Goal: Information Seeking & Learning: Find specific fact

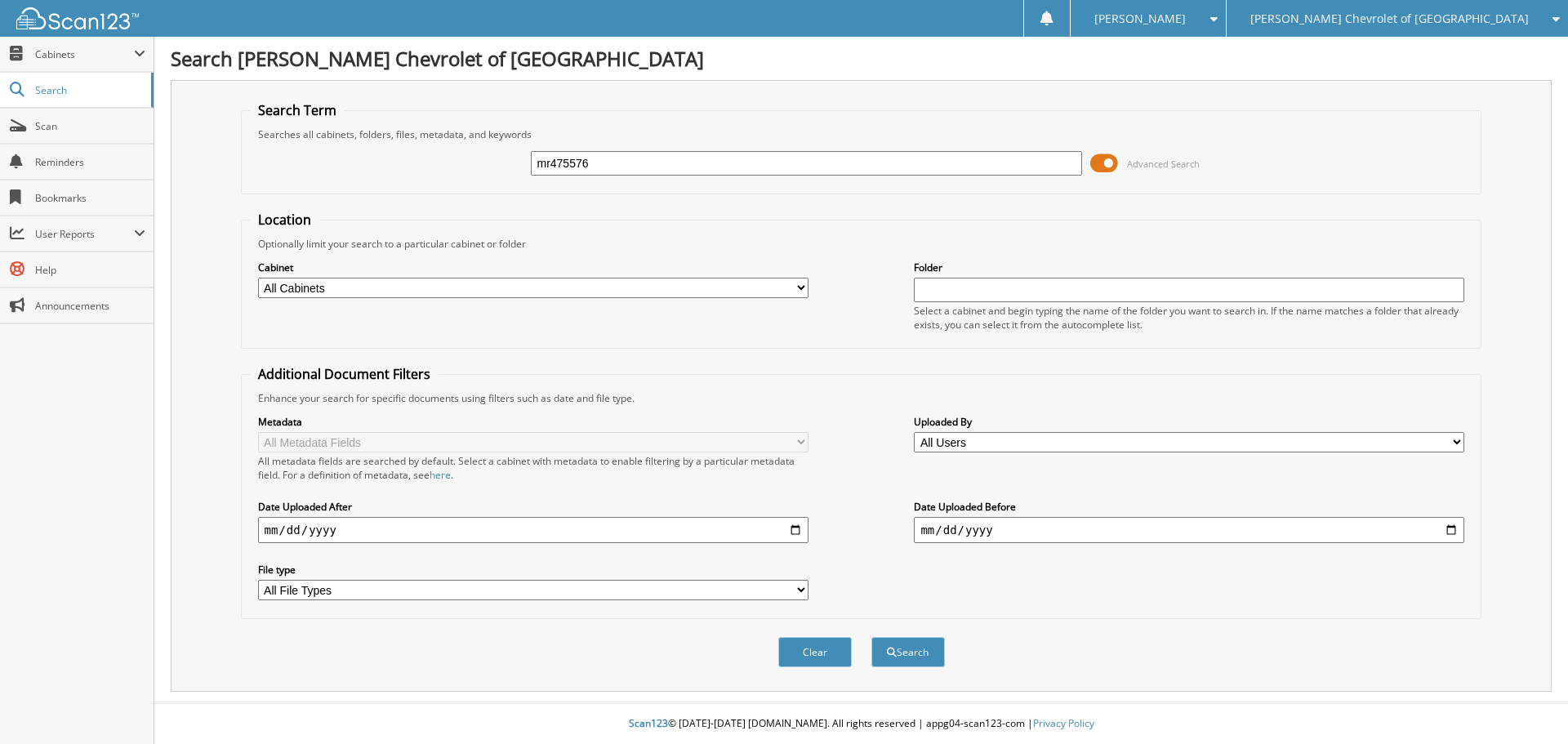
type input "mr475576"
click at [871, 637] on button "Search" at bounding box center [908, 651] width 74 height 30
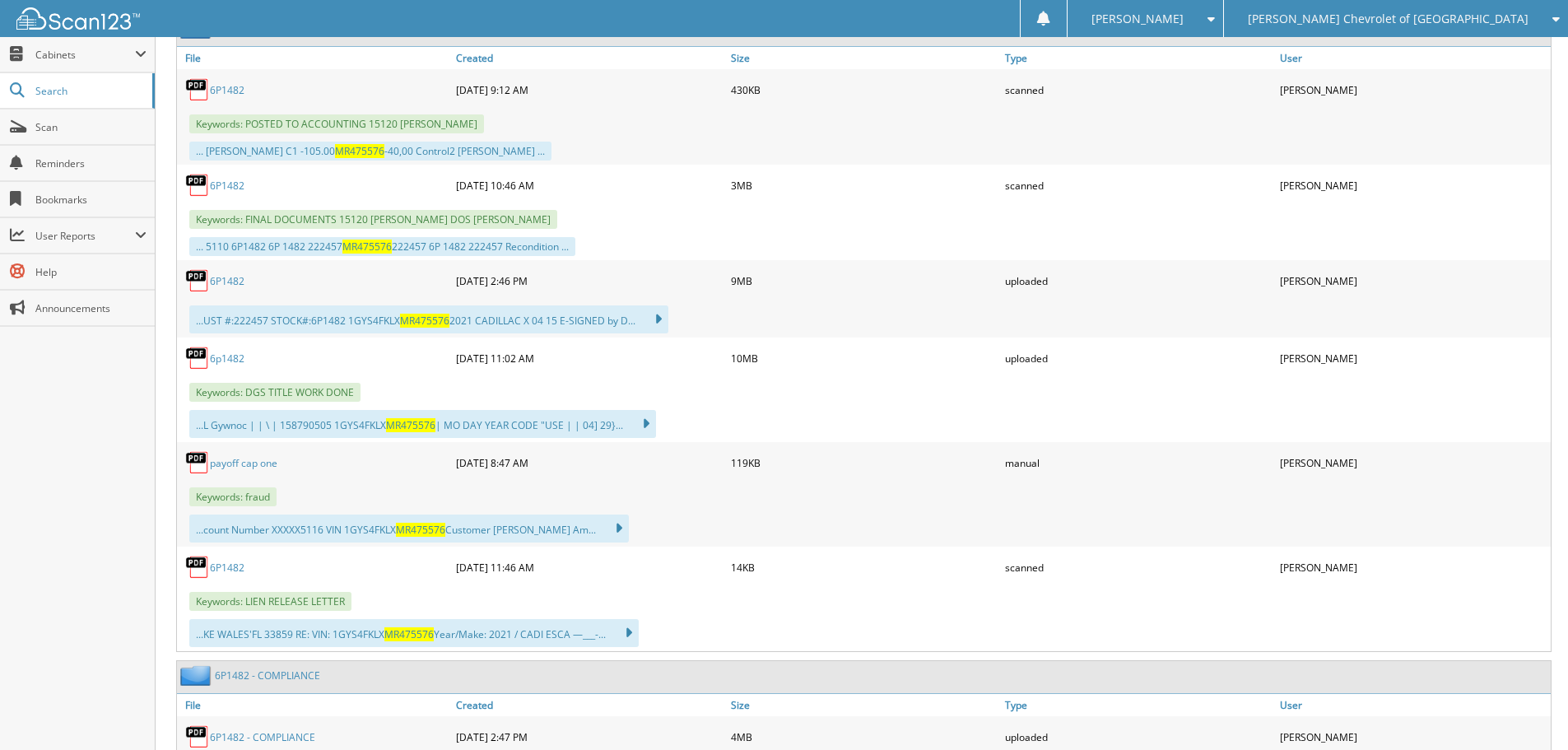
scroll to position [741, 0]
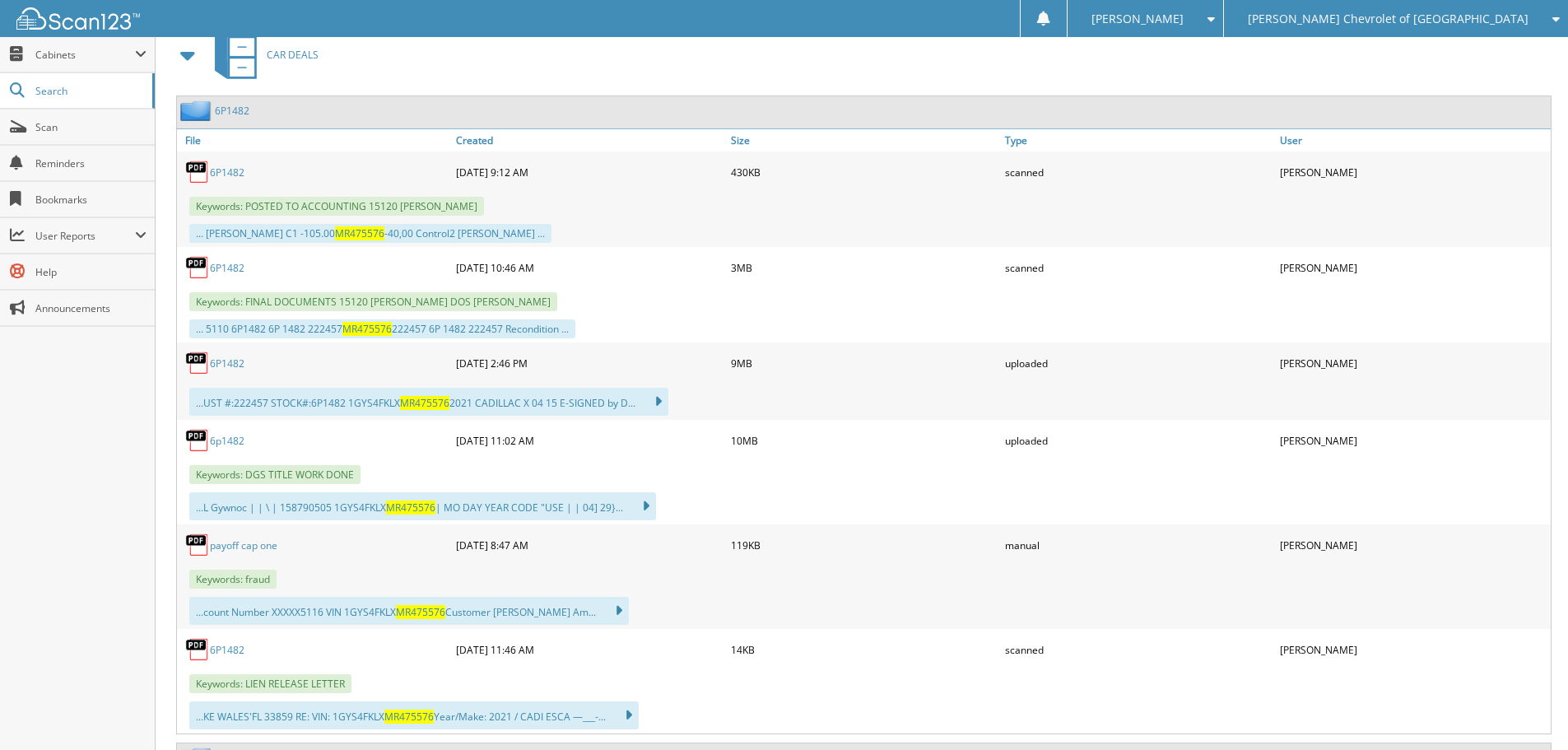
click at [227, 175] on link "6P1482" at bounding box center [227, 172] width 35 height 14
click at [230, 364] on link "6P1482" at bounding box center [227, 363] width 35 height 14
click at [92, 139] on link "Scan" at bounding box center [77, 126] width 154 height 36
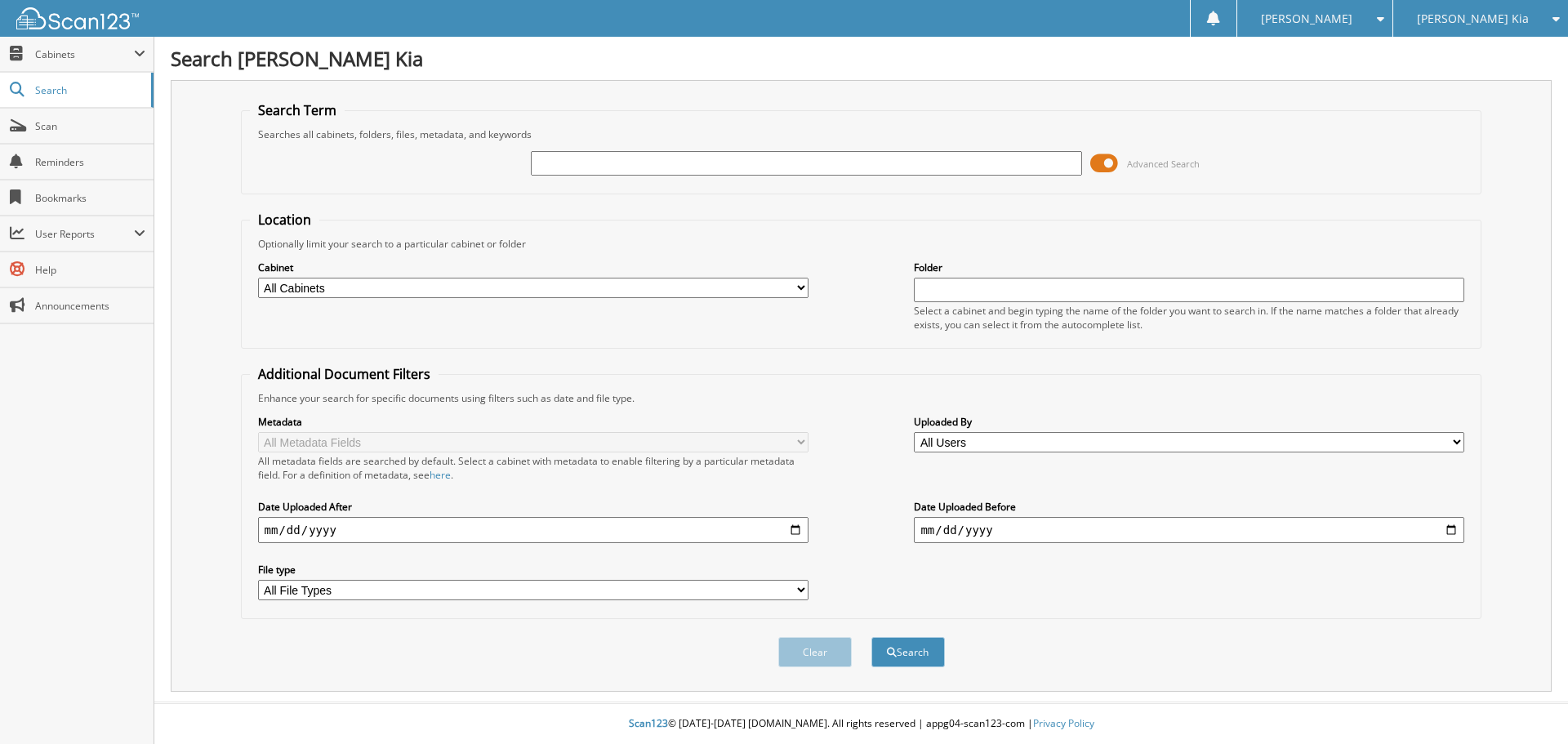
click at [637, 169] on input "text" at bounding box center [806, 163] width 550 height 25
type input "K7656445"
click at [871, 637] on button "Search" at bounding box center [908, 651] width 74 height 30
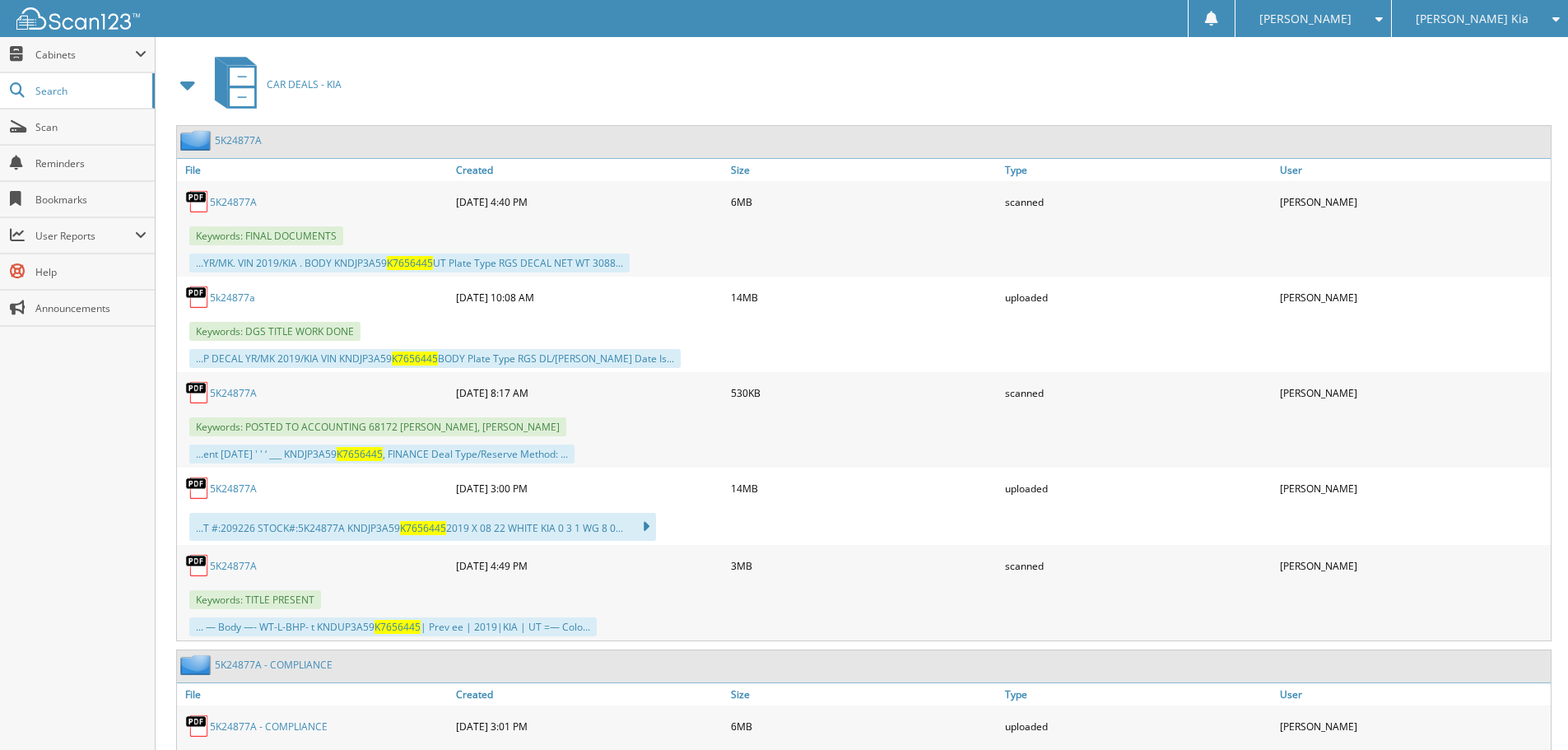
scroll to position [741, 0]
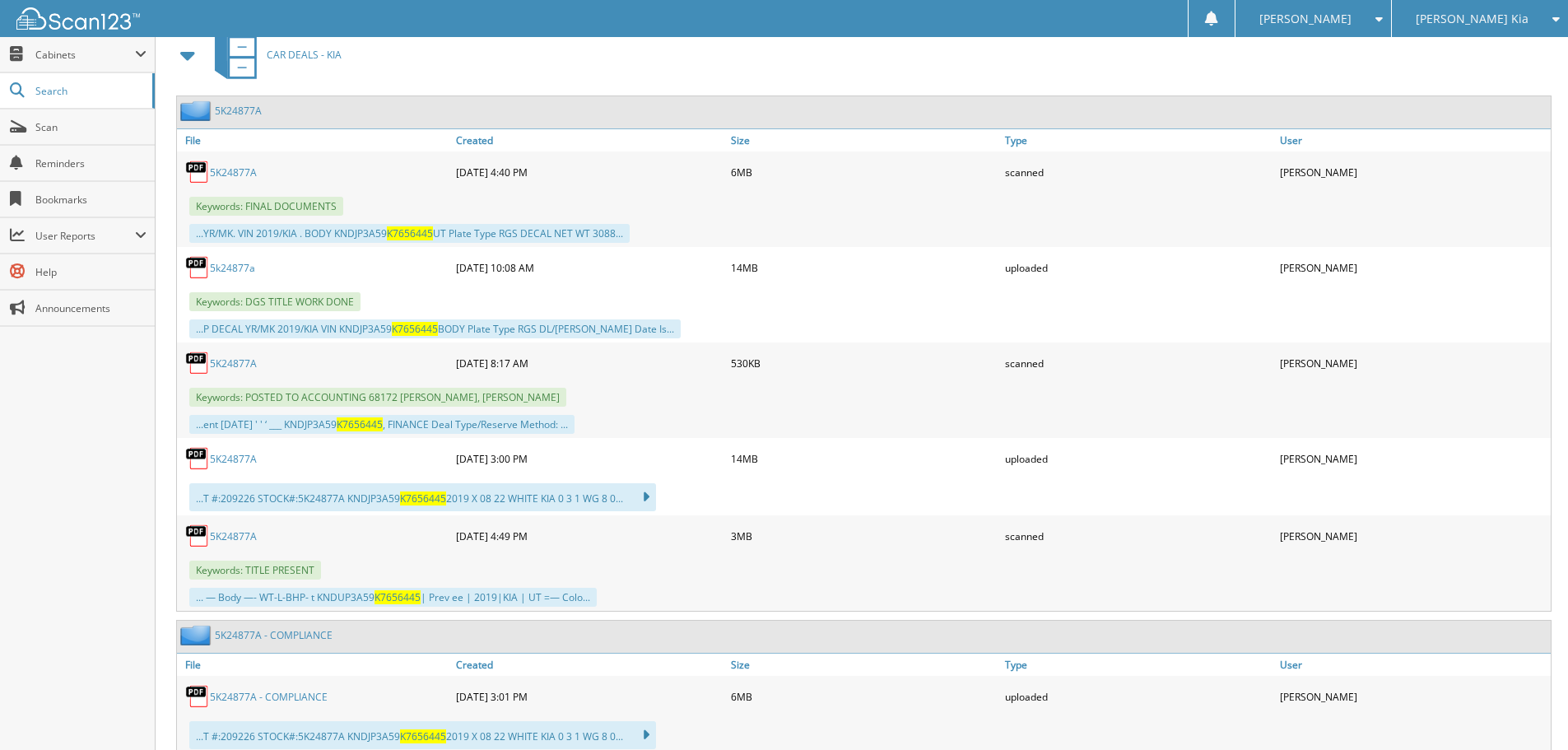
click at [254, 365] on link "5K24877A" at bounding box center [233, 363] width 47 height 14
click at [243, 460] on link "5K24877A" at bounding box center [233, 458] width 47 height 14
click at [113, 131] on span "Scan" at bounding box center [91, 126] width 111 height 14
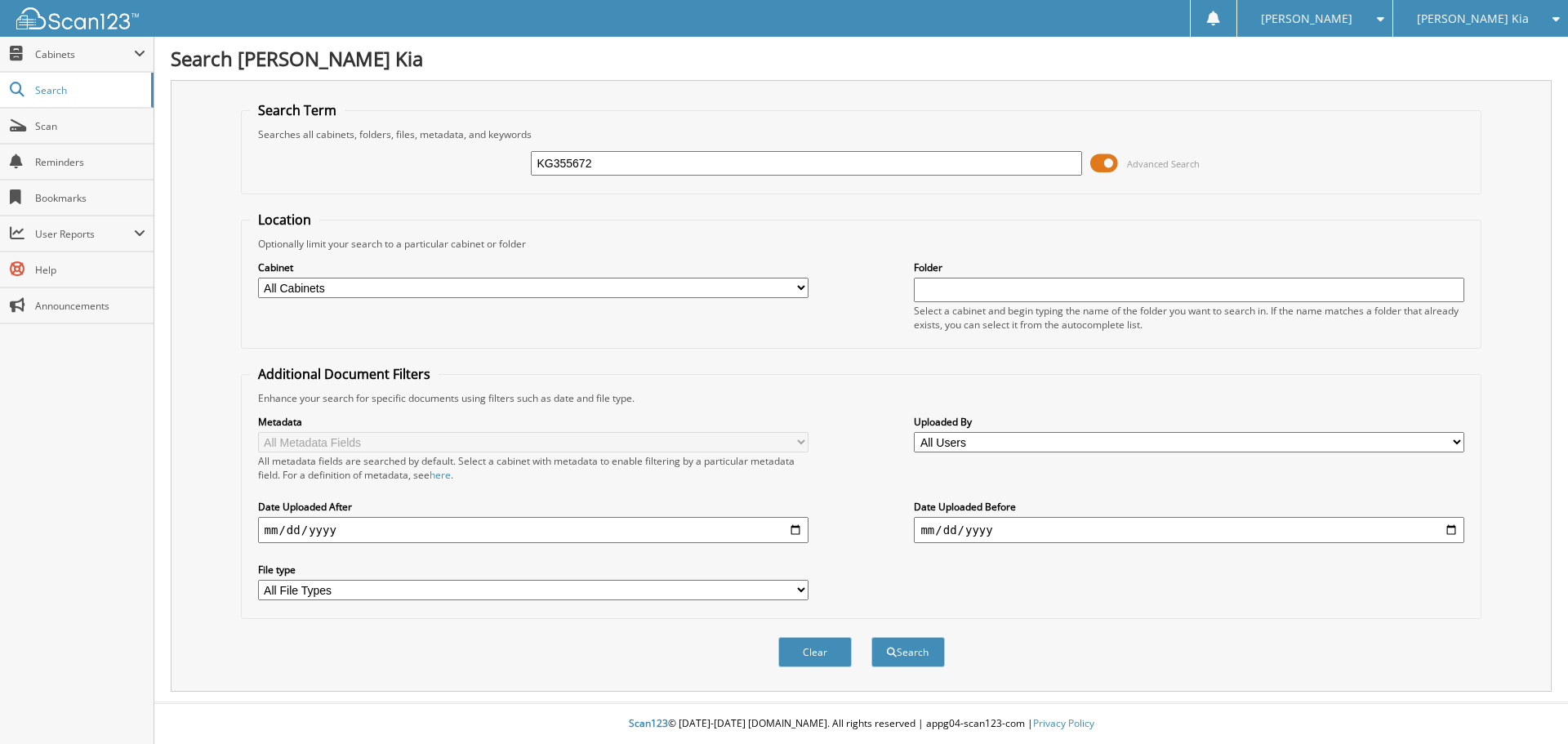
type input "KG355672"
click at [871, 637] on button "Search" at bounding box center [908, 651] width 74 height 30
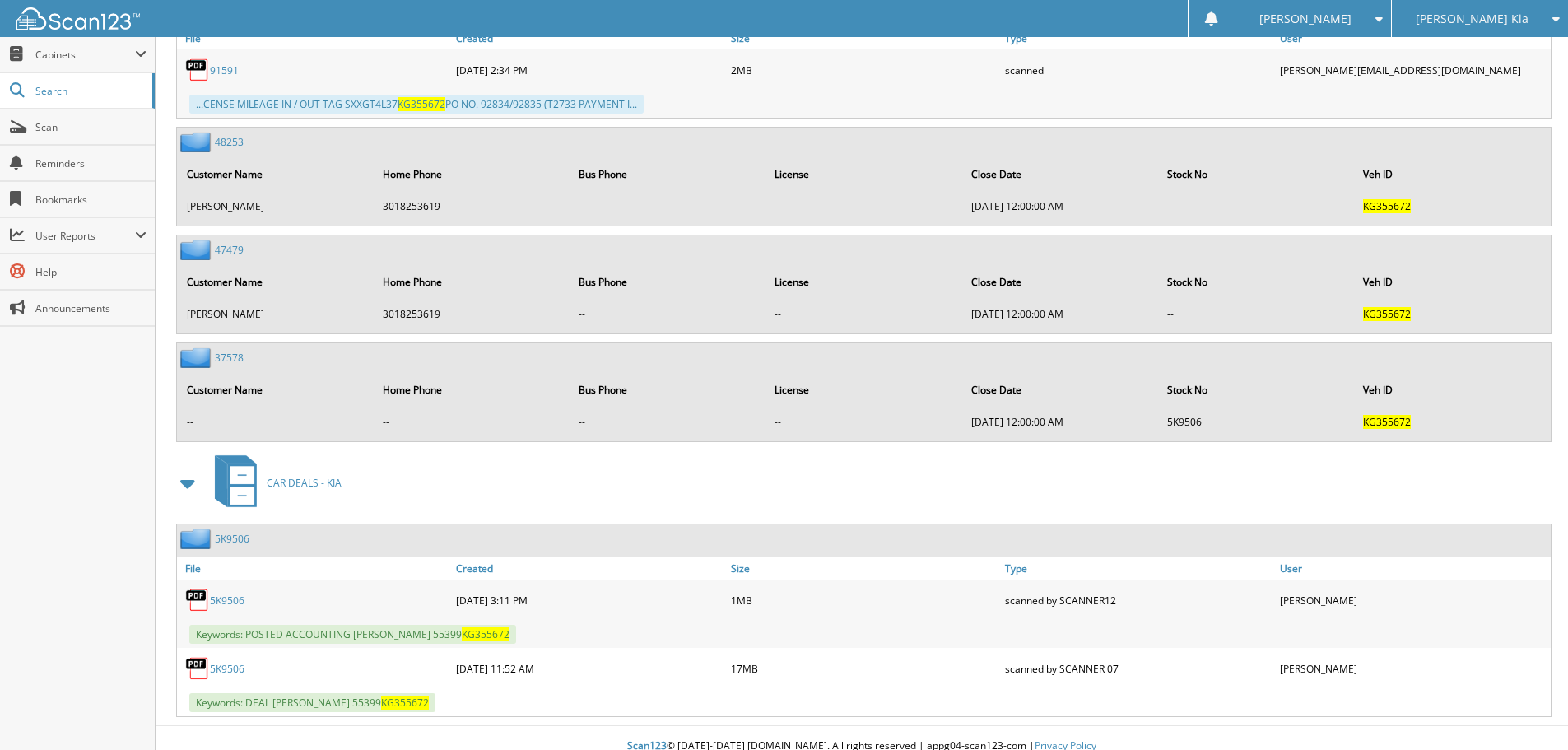
scroll to position [1002, 0]
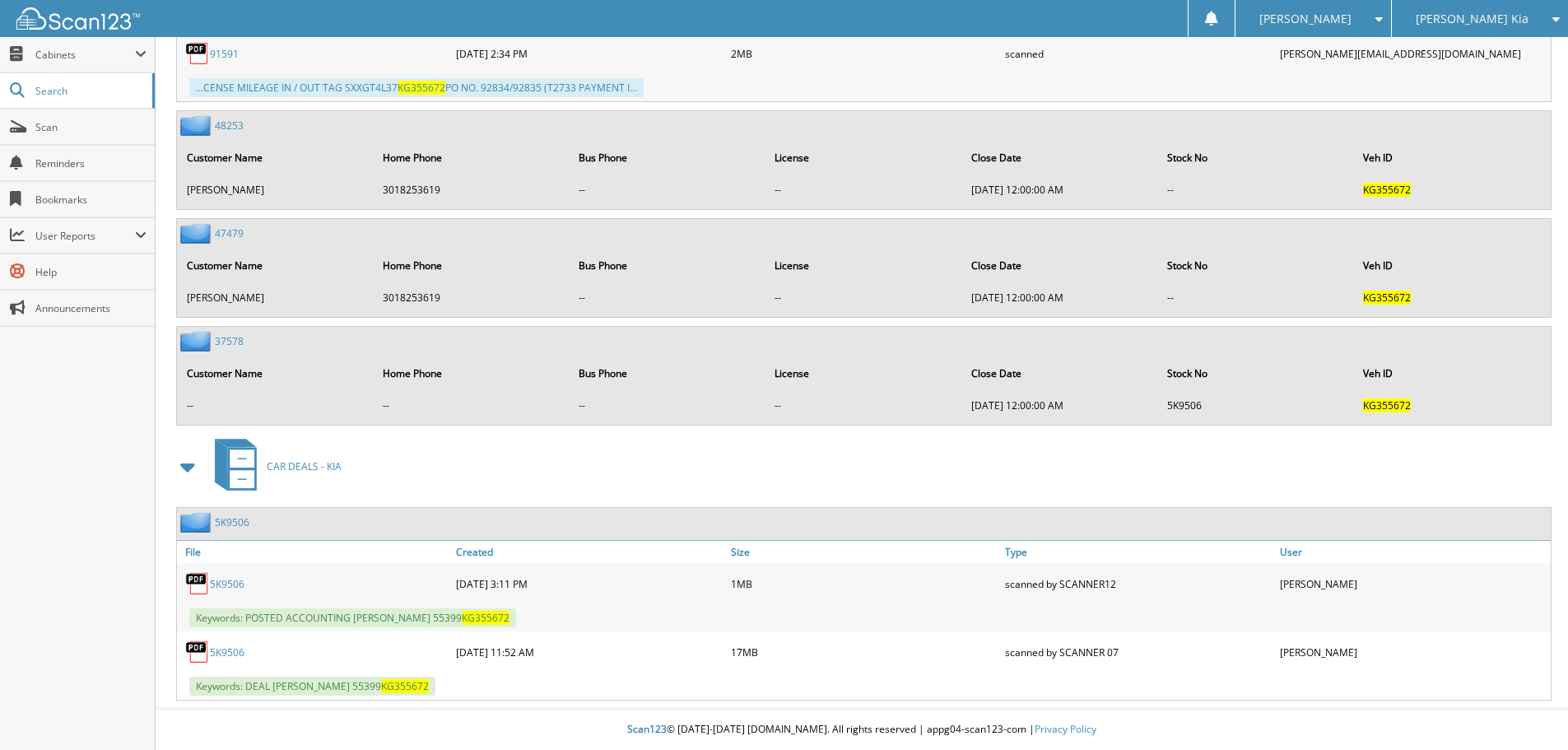
click at [230, 583] on link "5K9506" at bounding box center [227, 583] width 35 height 14
click at [232, 654] on link "5K9506" at bounding box center [227, 652] width 35 height 14
click at [111, 135] on link "Scan" at bounding box center [77, 126] width 154 height 36
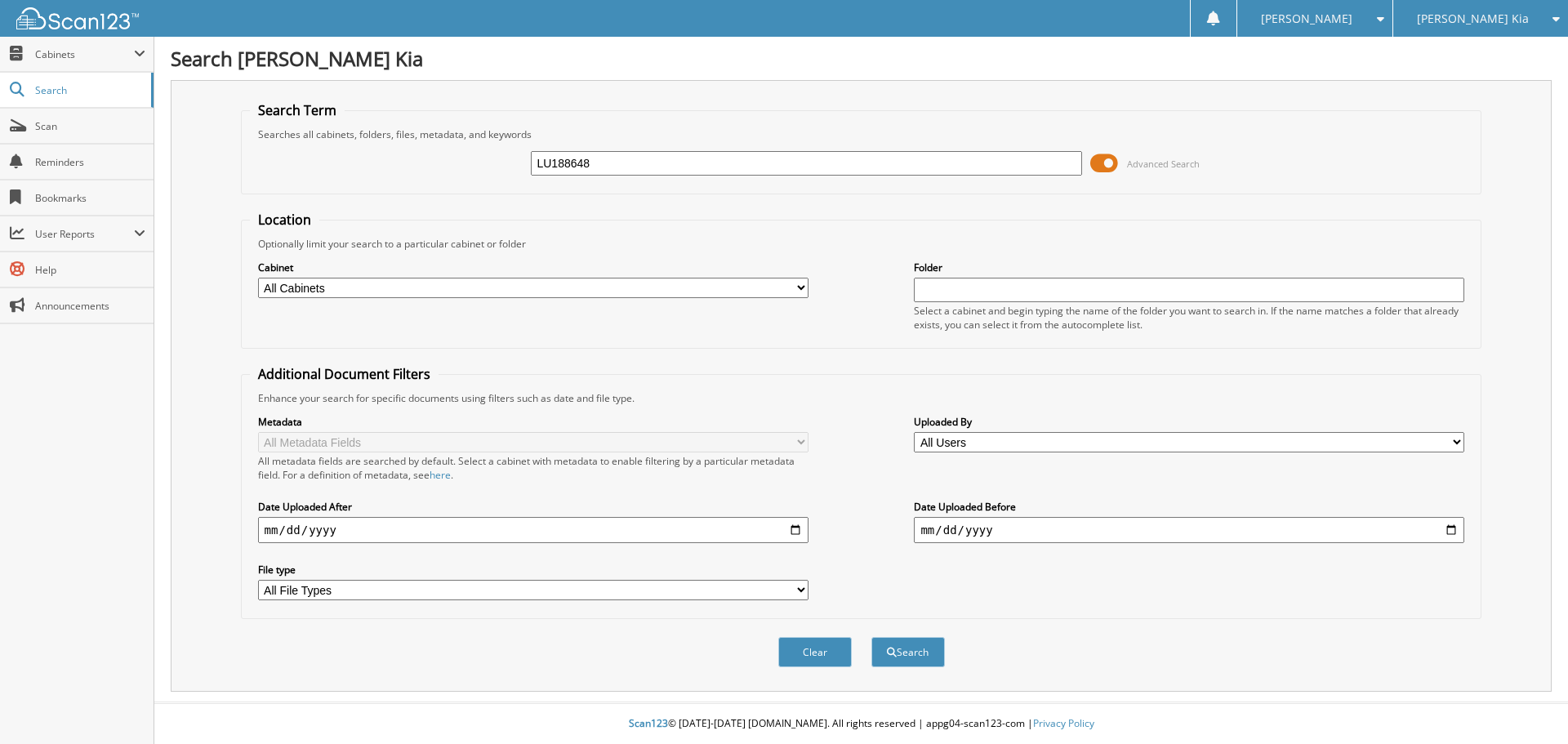
type input "LU188648"
click at [871, 637] on button "Search" at bounding box center [908, 651] width 74 height 30
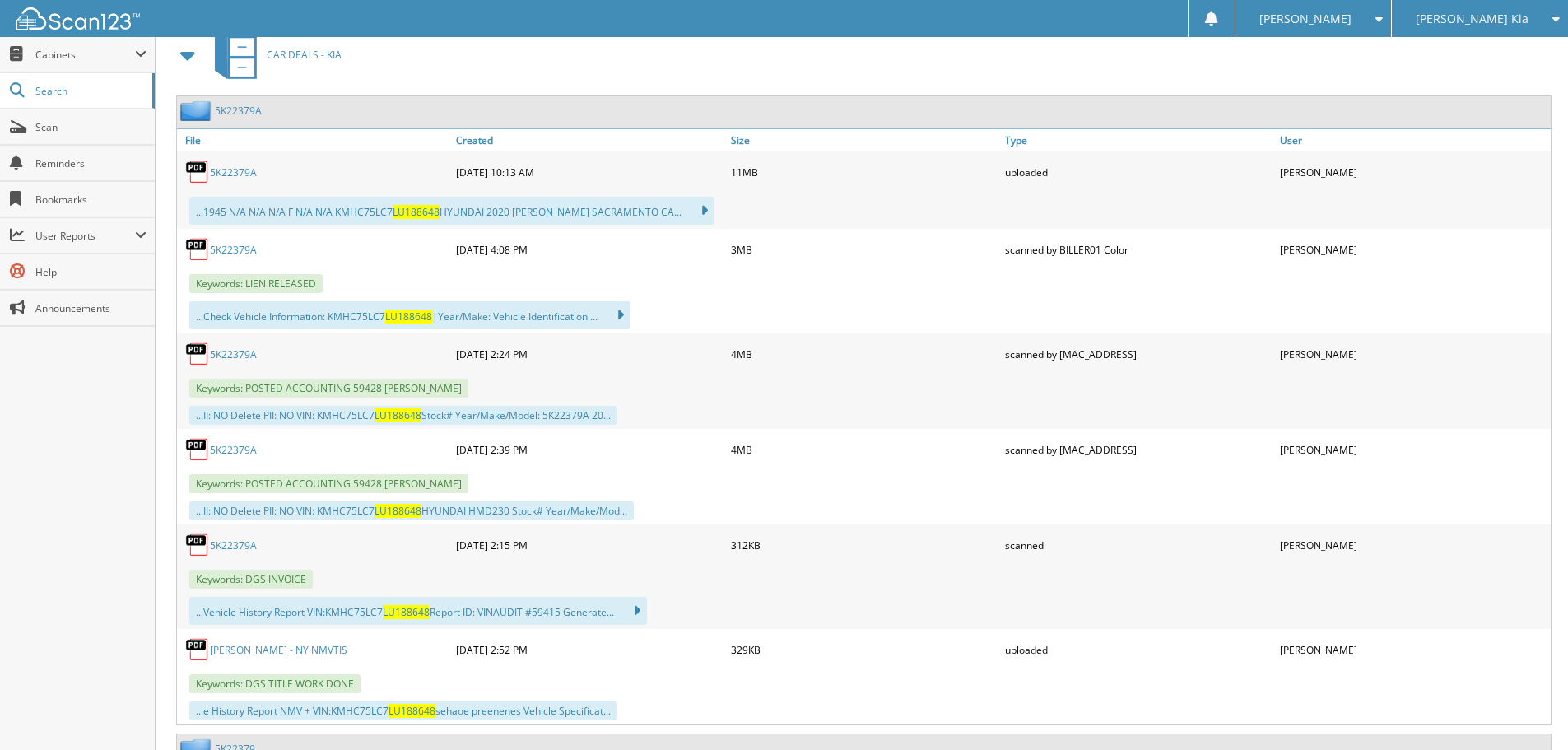
scroll to position [823, 0]
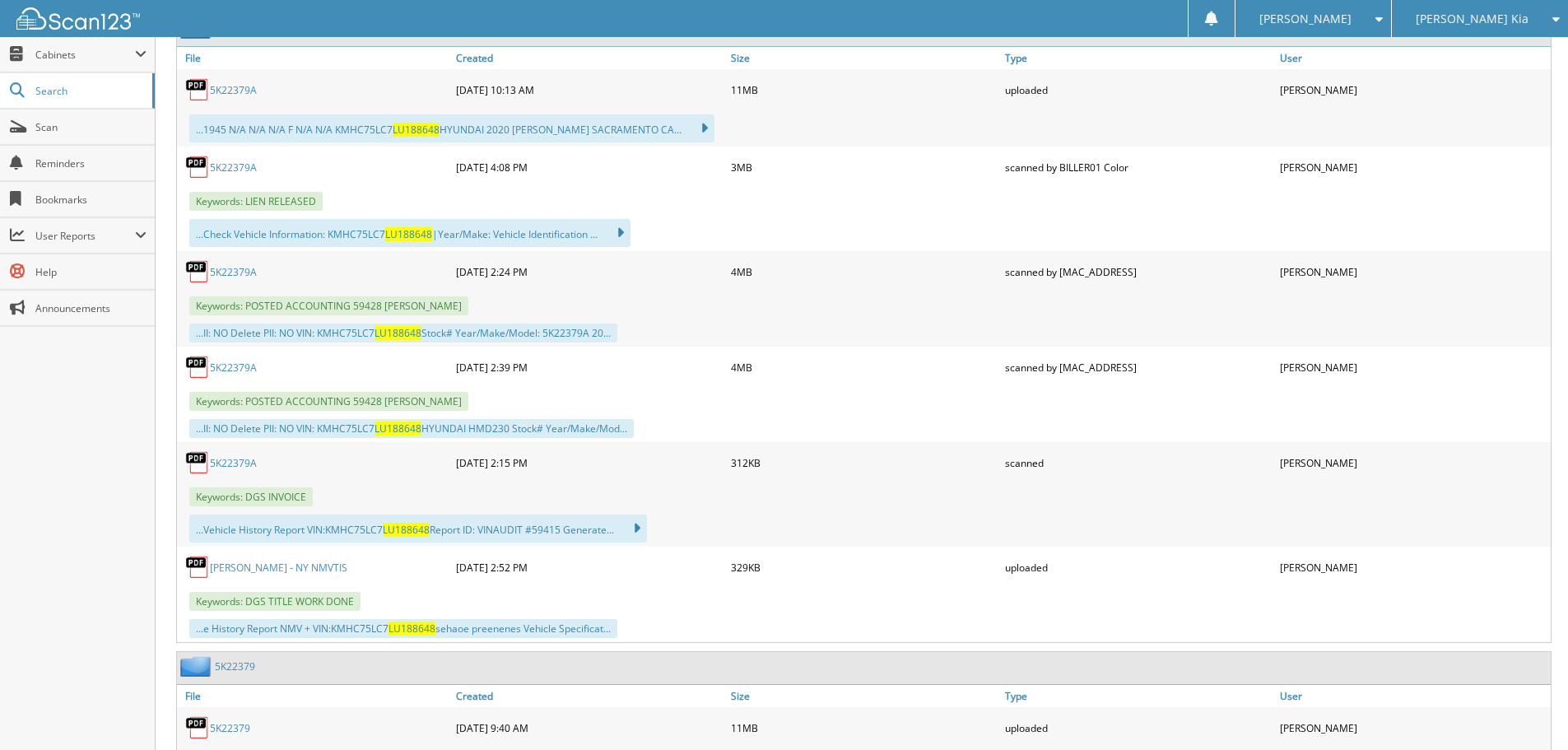
click at [249, 274] on link "5K22379A" at bounding box center [233, 272] width 47 height 14
click at [78, 126] on span "Scan" at bounding box center [91, 126] width 111 height 14
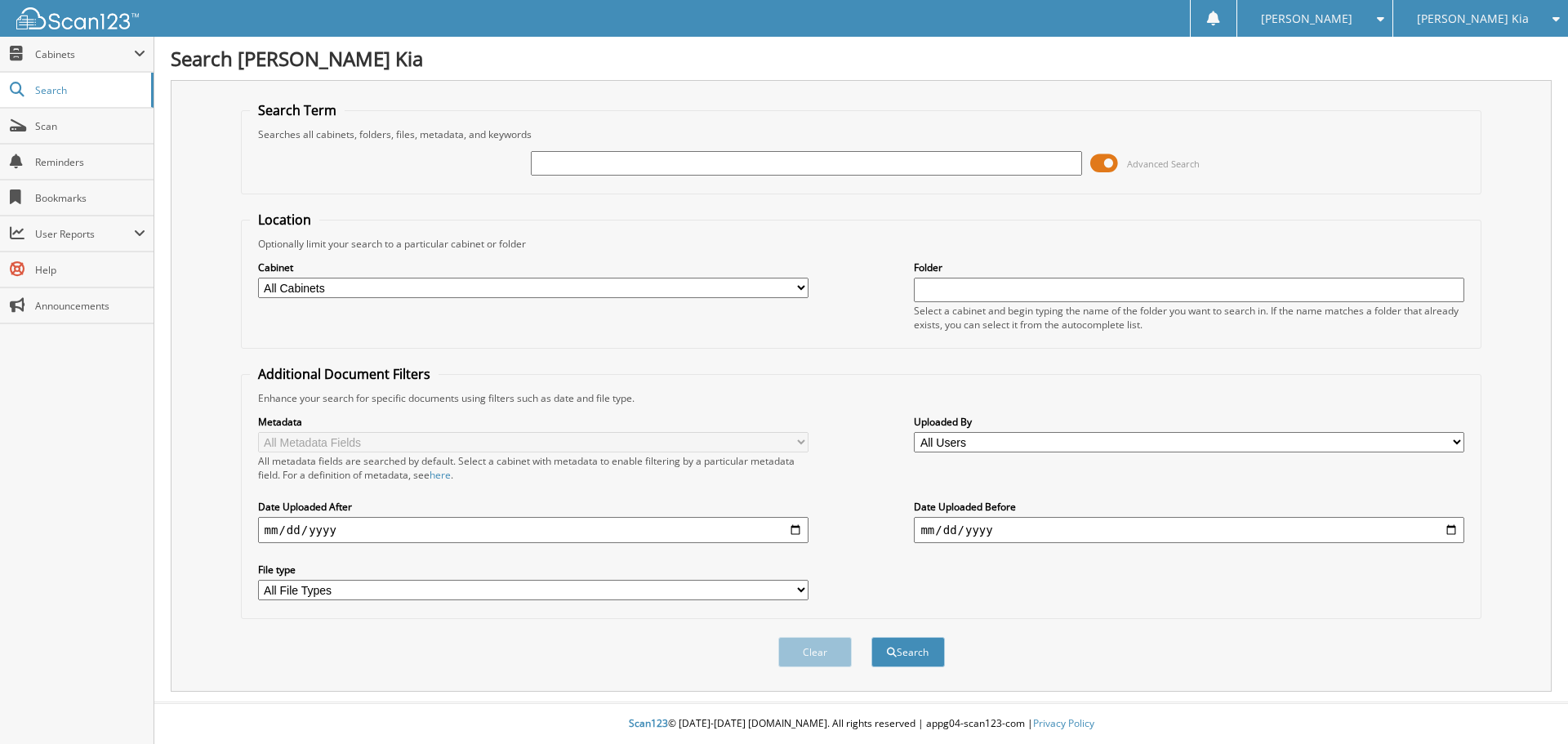
click at [670, 160] on input "text" at bounding box center [806, 163] width 550 height 25
type input "N7996680"
click at [871, 637] on button "Search" at bounding box center [908, 651] width 74 height 30
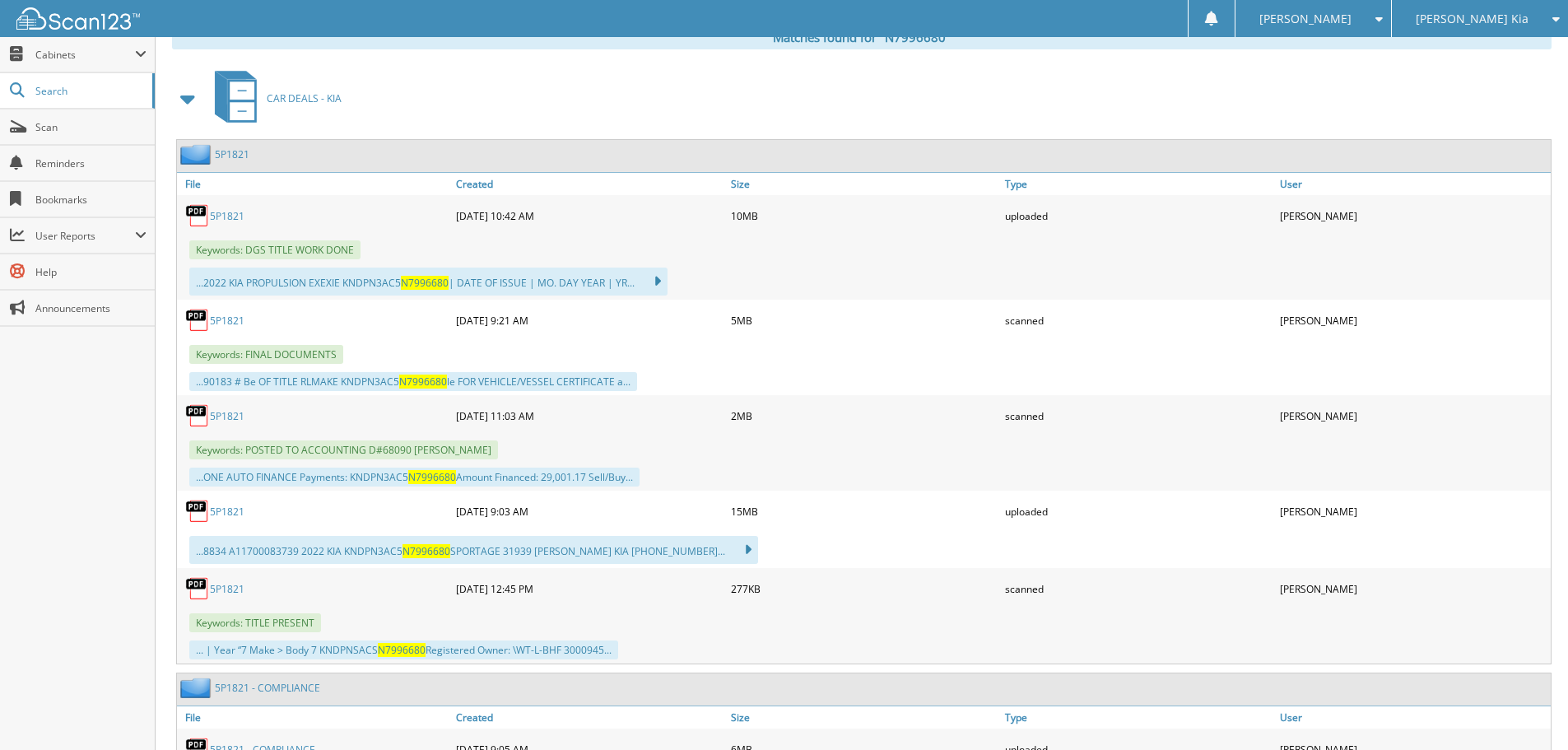
scroll to position [741, 0]
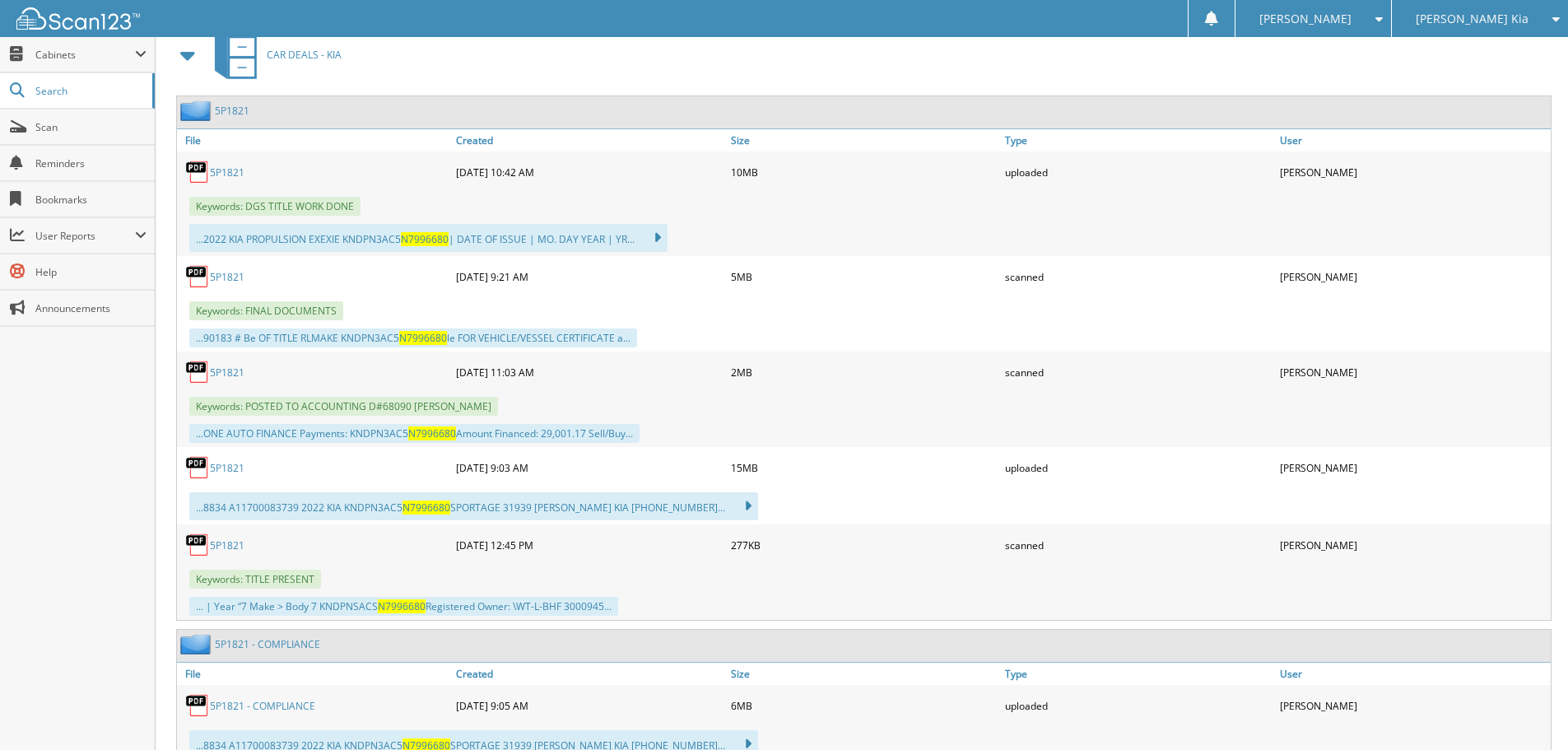
click at [225, 372] on link "5P1821" at bounding box center [227, 372] width 35 height 14
click at [238, 465] on link "5P1821" at bounding box center [227, 468] width 35 height 14
click at [102, 128] on span "Scan" at bounding box center [91, 126] width 111 height 14
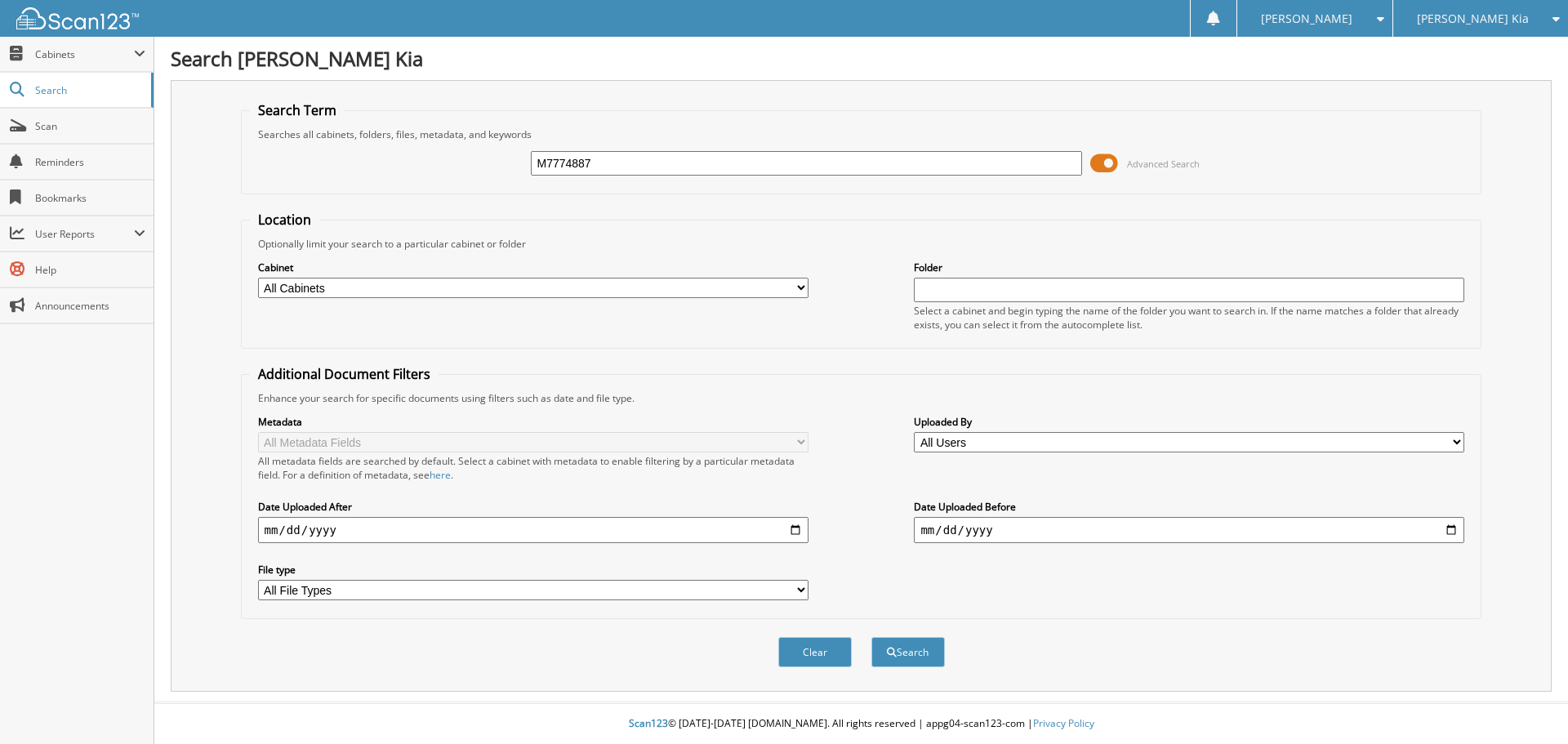
type input "M7774887"
click at [871, 637] on button "Search" at bounding box center [908, 651] width 74 height 30
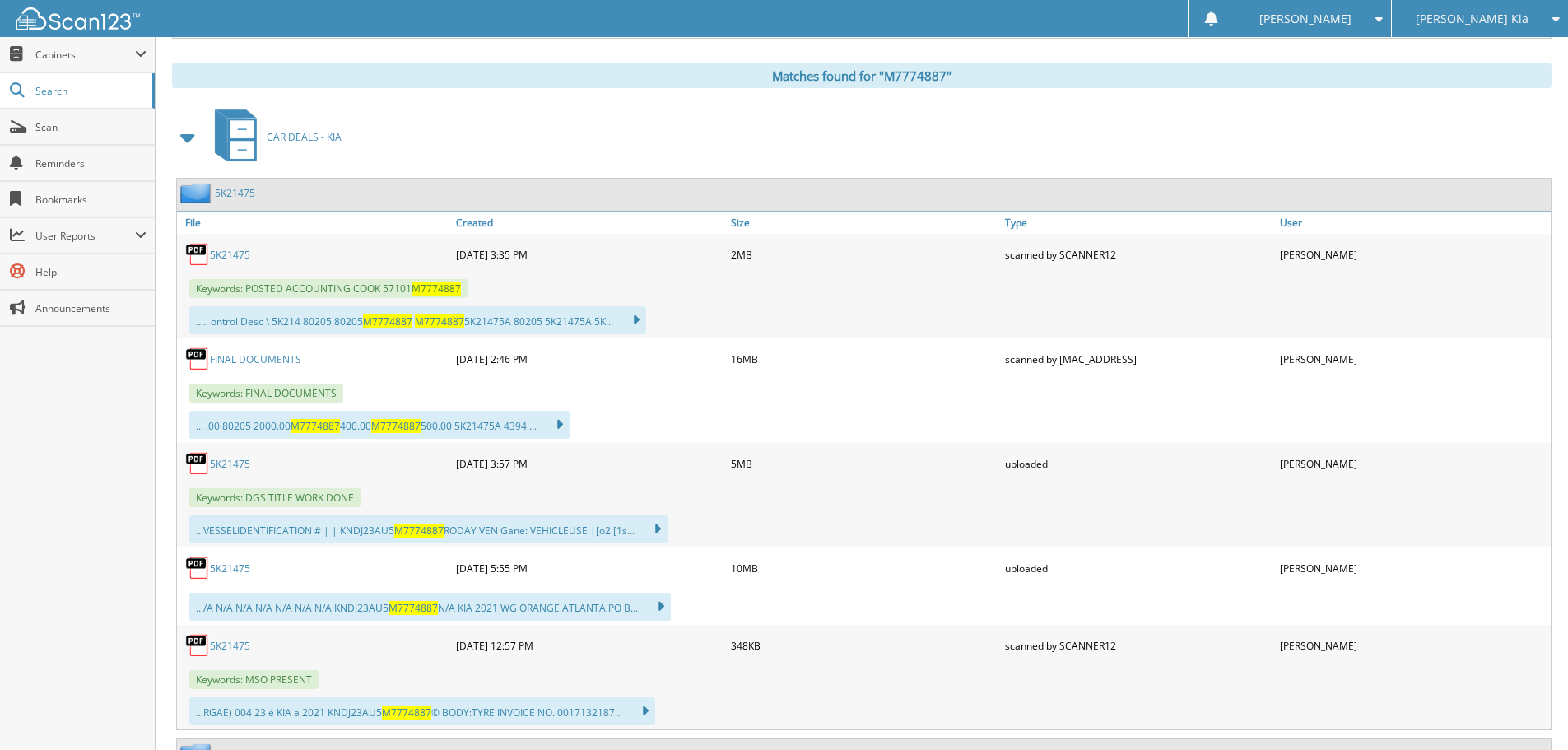
scroll to position [741, 0]
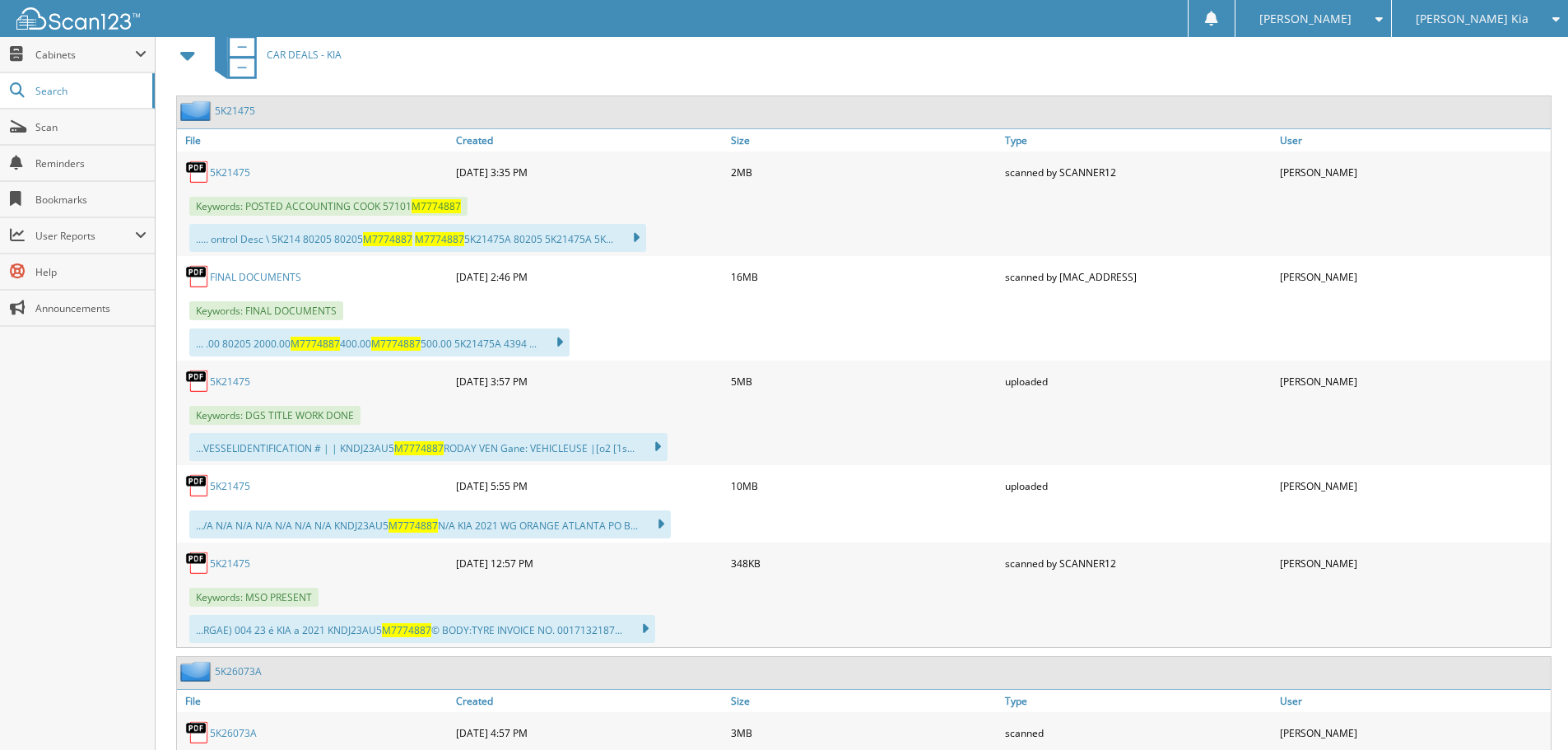
click at [247, 173] on link "5K21475" at bounding box center [230, 172] width 40 height 14
click at [237, 489] on link "5K21475" at bounding box center [230, 486] width 40 height 14
click at [72, 132] on span "Scan" at bounding box center [91, 126] width 111 height 14
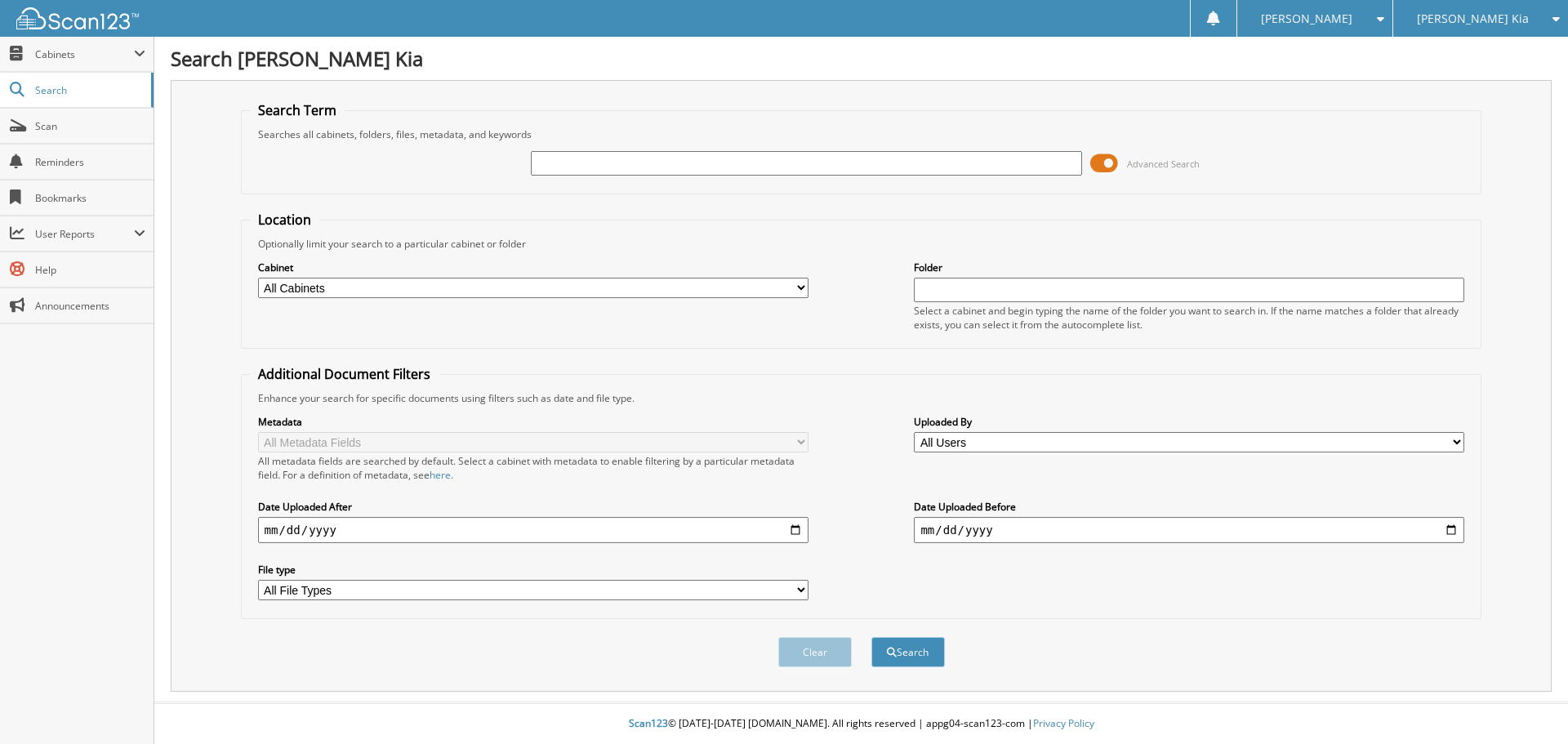
click at [557, 162] on input "text" at bounding box center [806, 163] width 550 height 25
type input "S5352224"
click at [871, 637] on button "Search" at bounding box center [908, 651] width 74 height 30
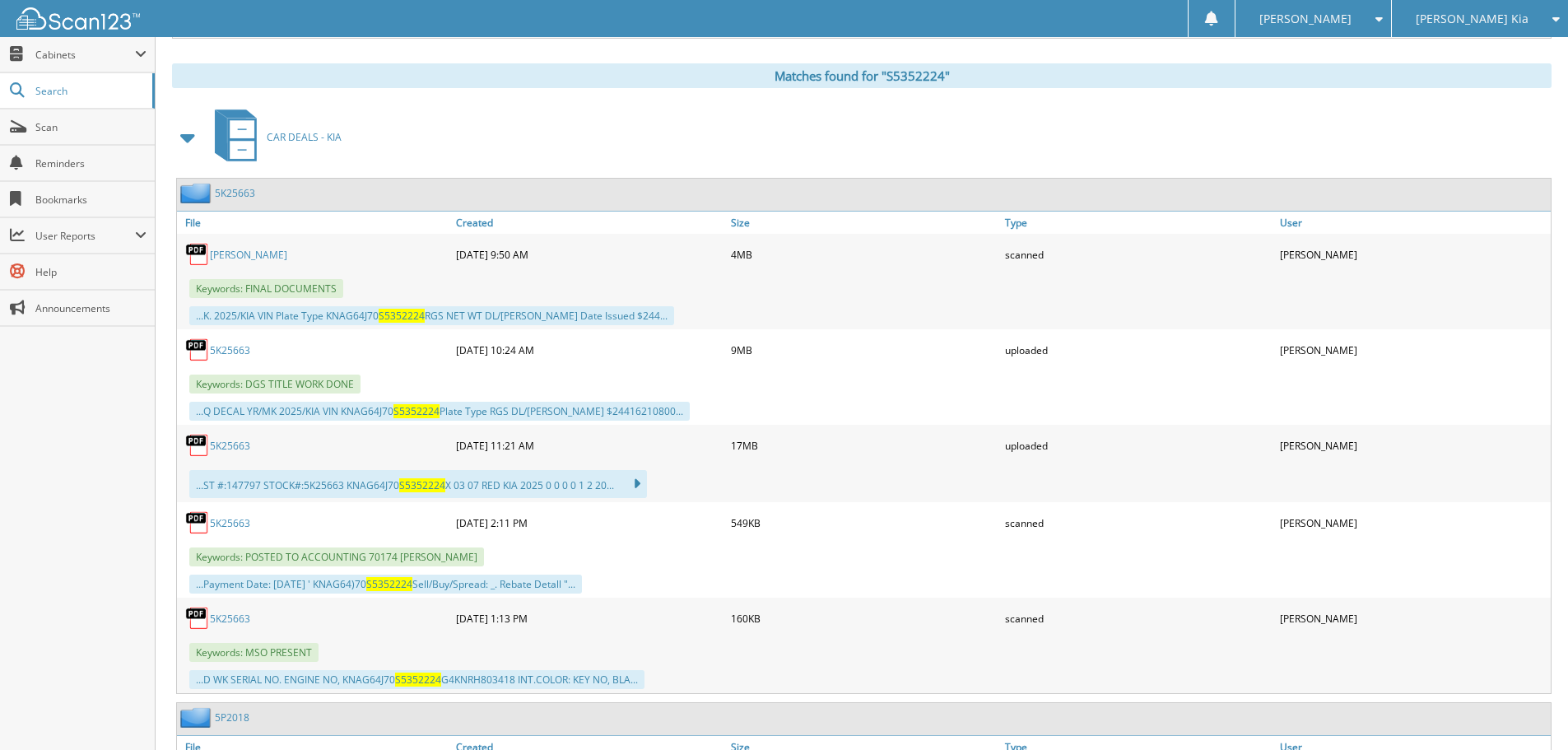
scroll to position [741, 0]
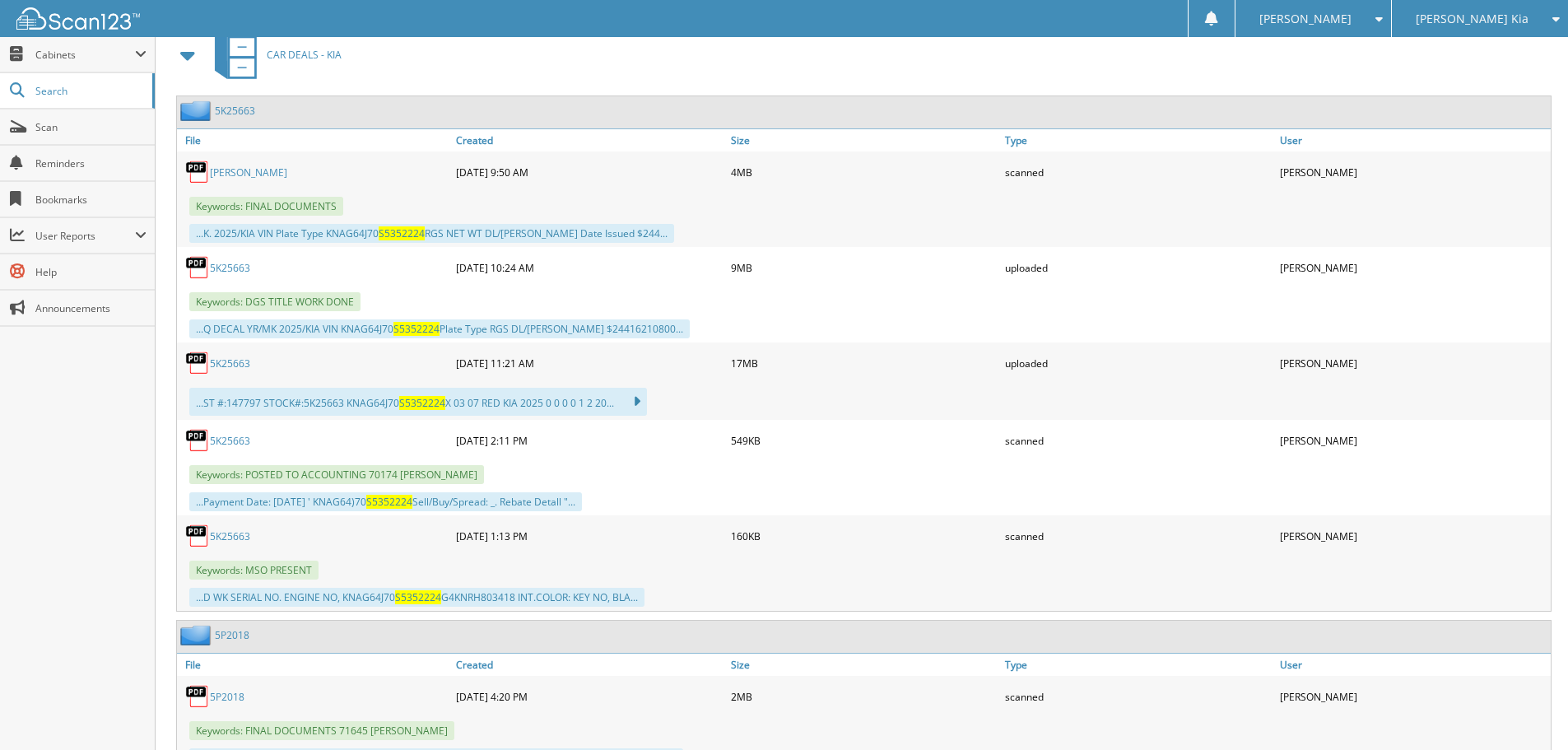
click at [237, 363] on link "5K25663" at bounding box center [230, 363] width 40 height 14
click at [233, 440] on link "5K25663" at bounding box center [230, 440] width 40 height 14
click at [110, 115] on link "Scan" at bounding box center [77, 126] width 154 height 36
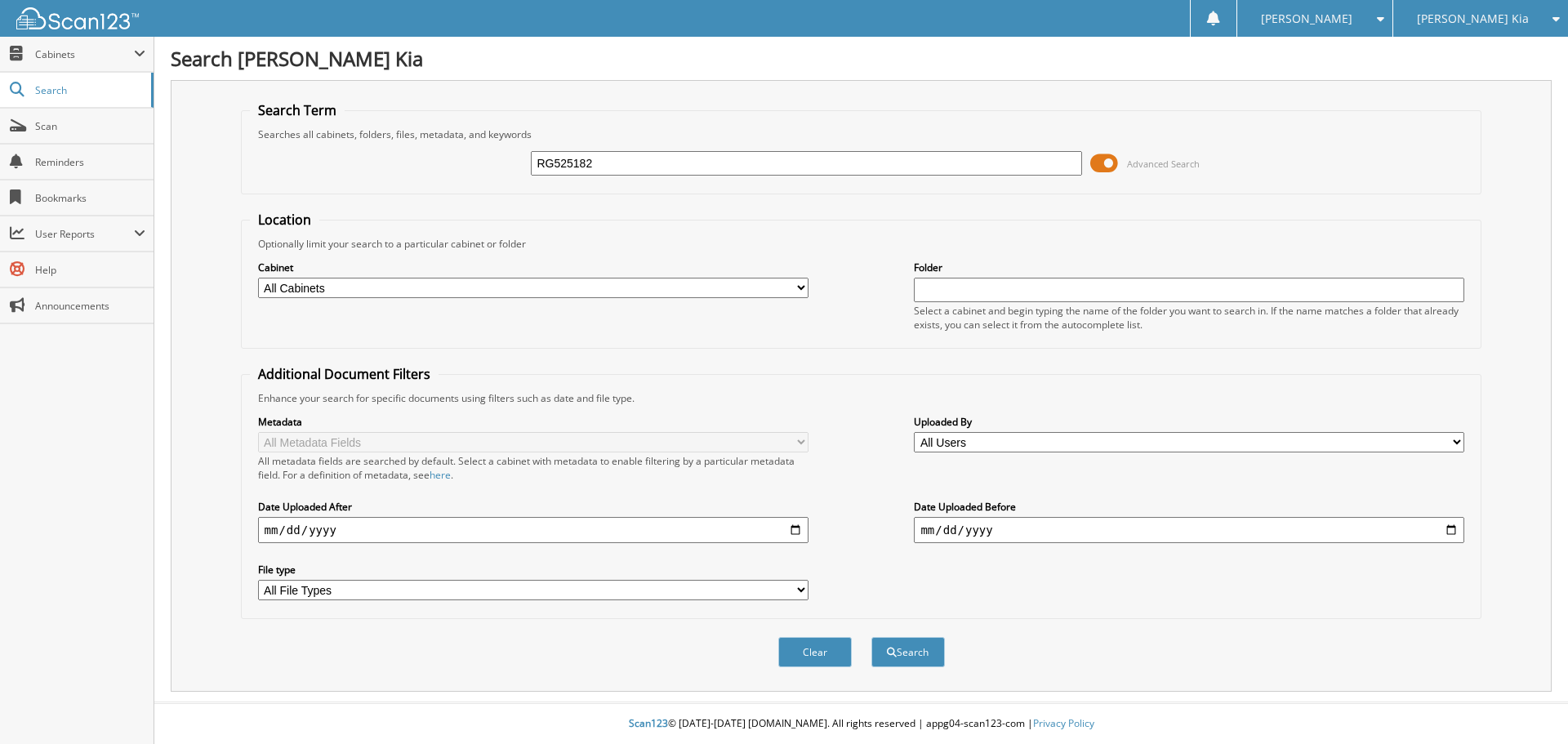
type input "RG525182"
click at [871, 637] on button "Search" at bounding box center [908, 651] width 74 height 30
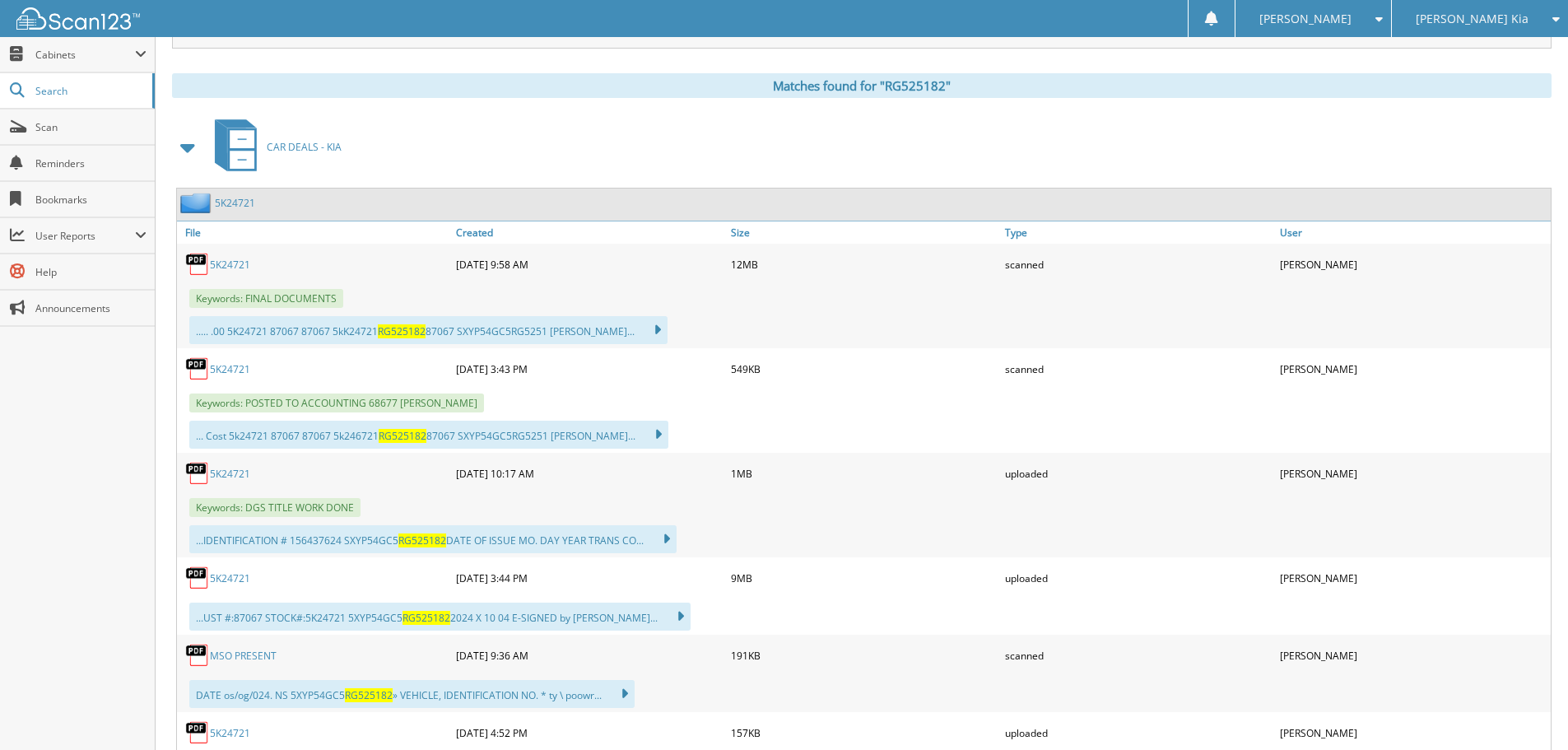
scroll to position [658, 0]
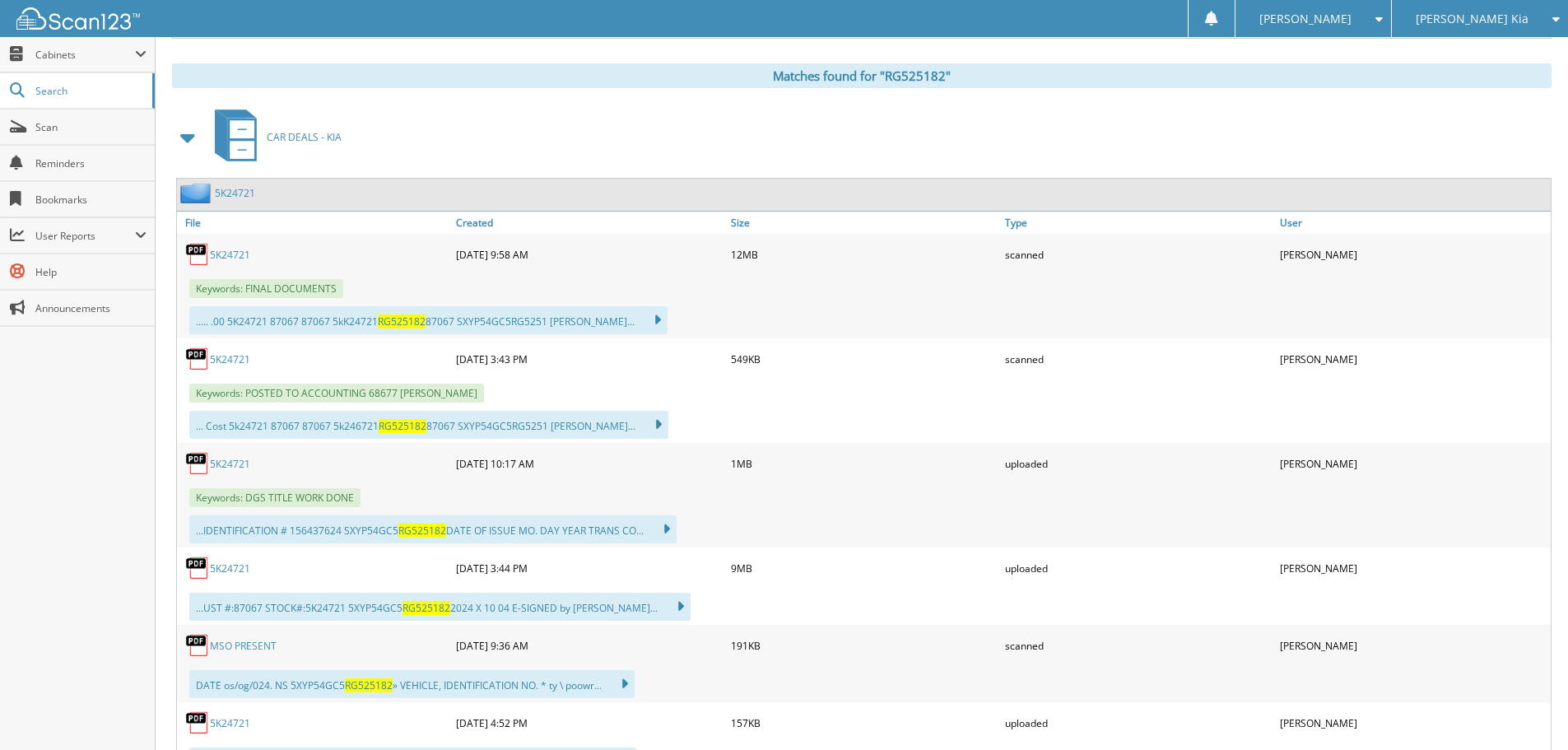
click at [247, 356] on link "5K24721" at bounding box center [230, 358] width 40 height 14
click at [221, 569] on link "5K24721" at bounding box center [230, 567] width 40 height 14
click at [76, 116] on link "Scan" at bounding box center [77, 126] width 154 height 36
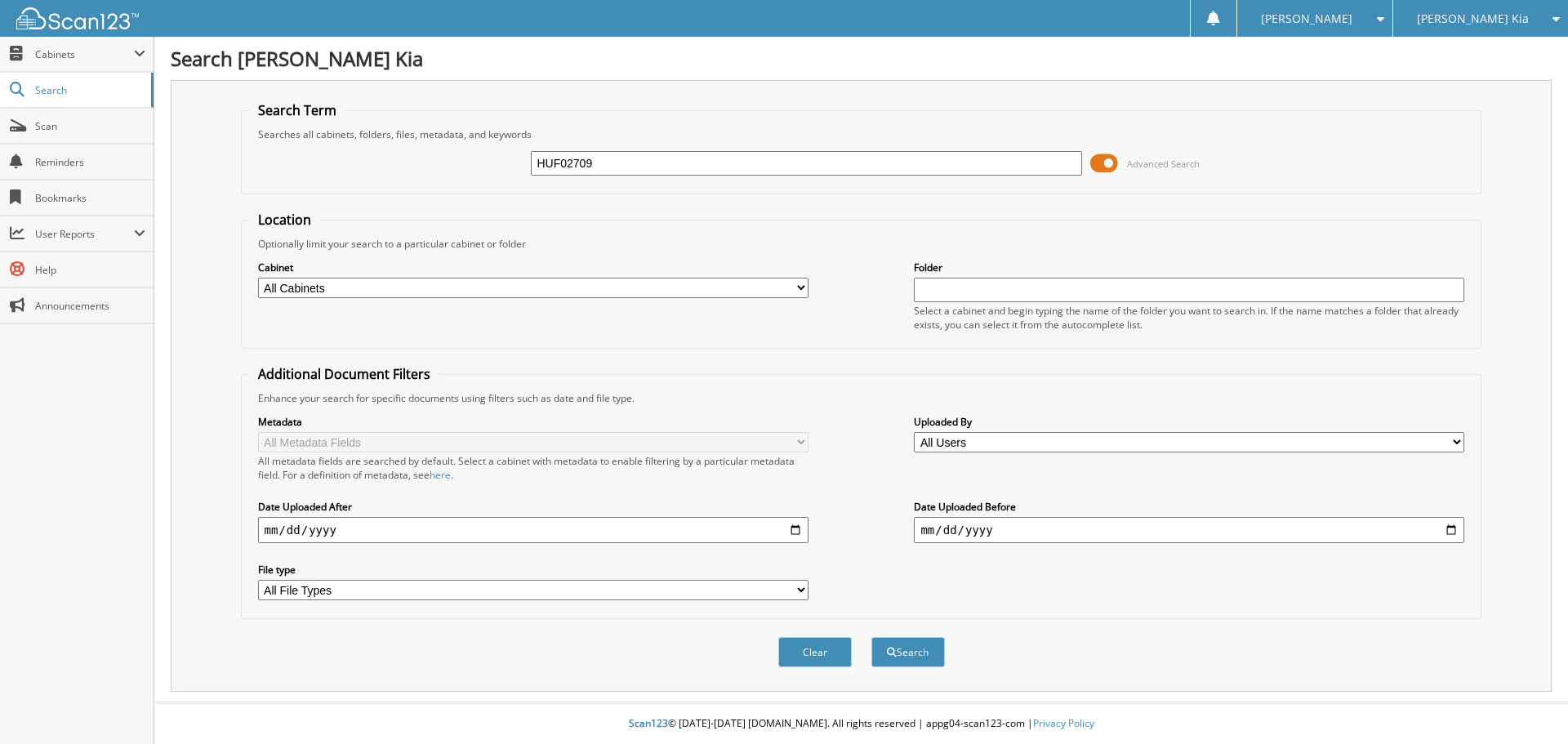
type input "HUF02709"
click at [871, 637] on button "Search" at bounding box center [908, 651] width 74 height 30
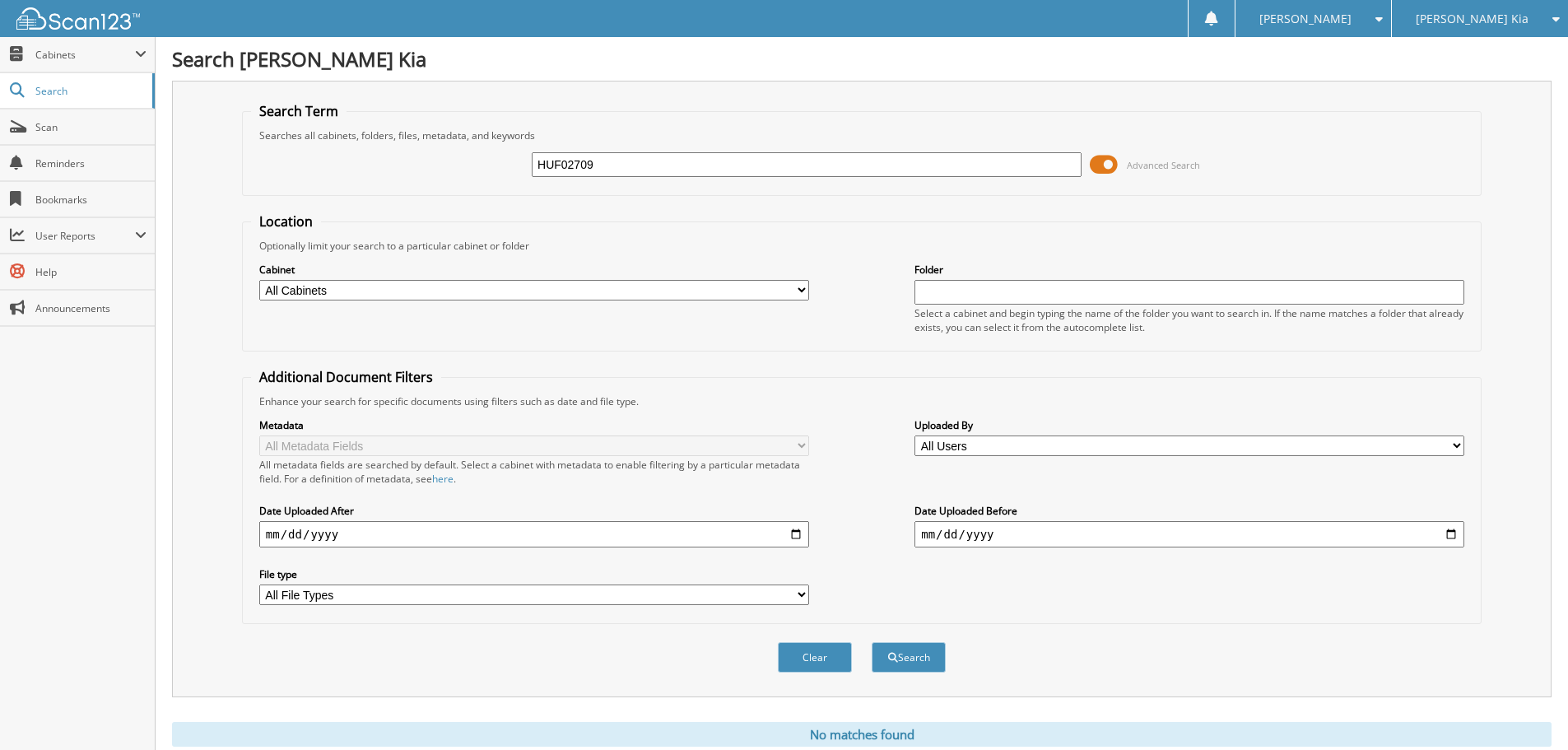
click at [1509, 14] on div "[PERSON_NAME] Kia" at bounding box center [1479, 18] width 159 height 37
click at [1480, 49] on link "[PERSON_NAME] Chevrolet of [GEOGRAPHIC_DATA]" at bounding box center [1480, 67] width 176 height 60
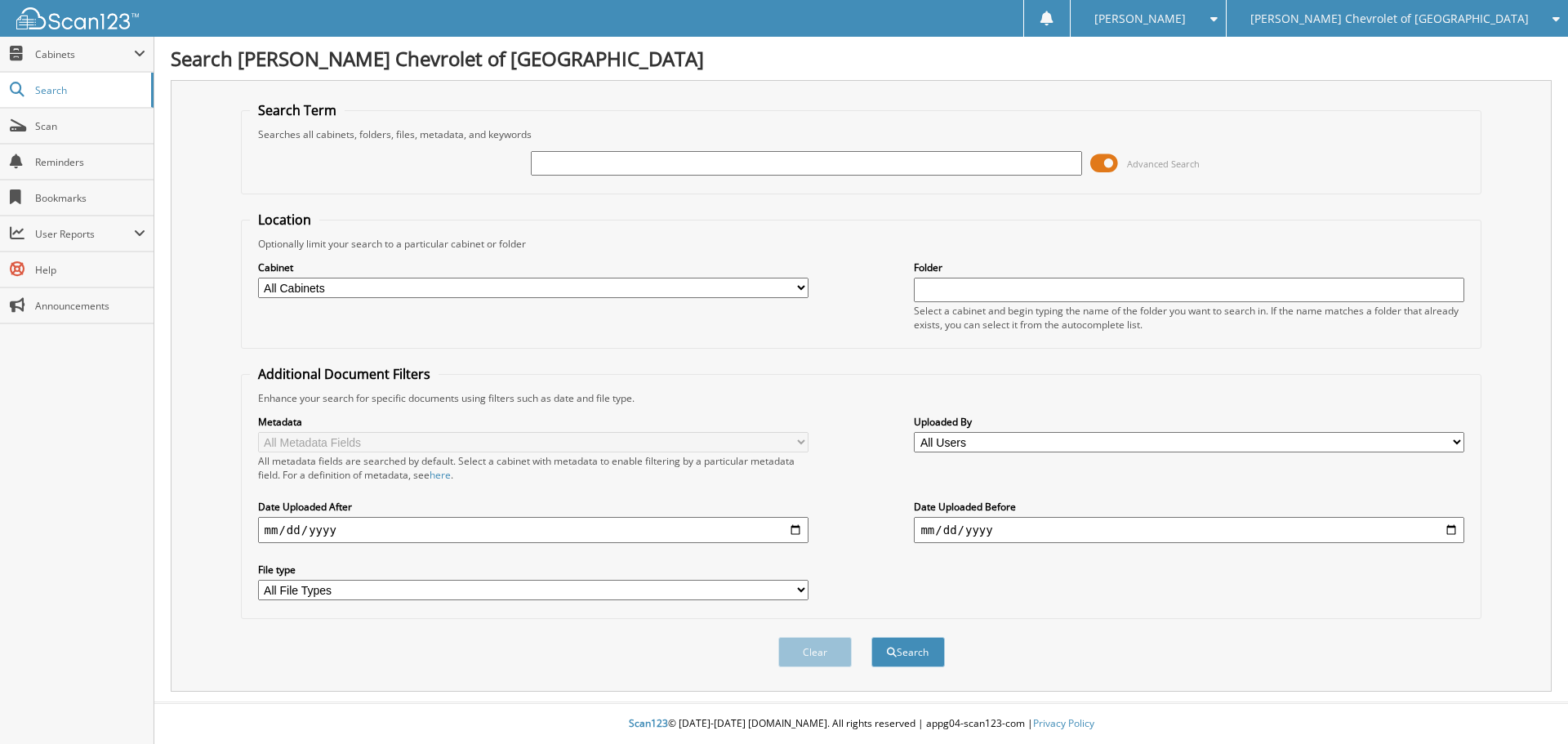
click at [579, 169] on input "text" at bounding box center [806, 163] width 550 height 25
type input "HUF02709"
click at [871, 637] on button "Search" at bounding box center [908, 651] width 74 height 30
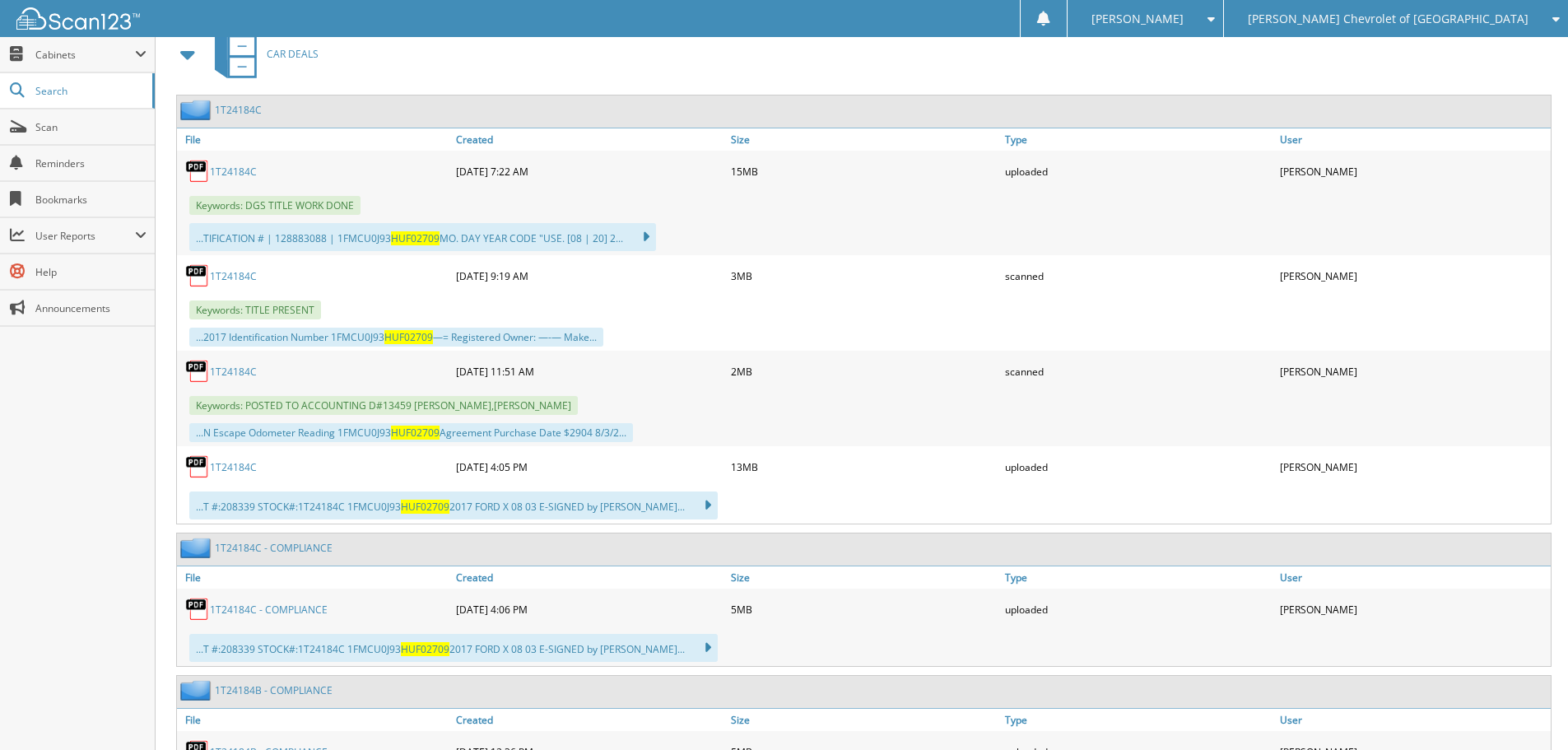
scroll to position [741, 0]
click at [257, 375] on div "1T24184C" at bounding box center [314, 372] width 275 height 33
click at [233, 369] on link "1T24184C" at bounding box center [233, 372] width 47 height 14
click at [246, 468] on link "1T24184C" at bounding box center [233, 468] width 47 height 14
click at [70, 129] on span "Scan" at bounding box center [91, 126] width 111 height 14
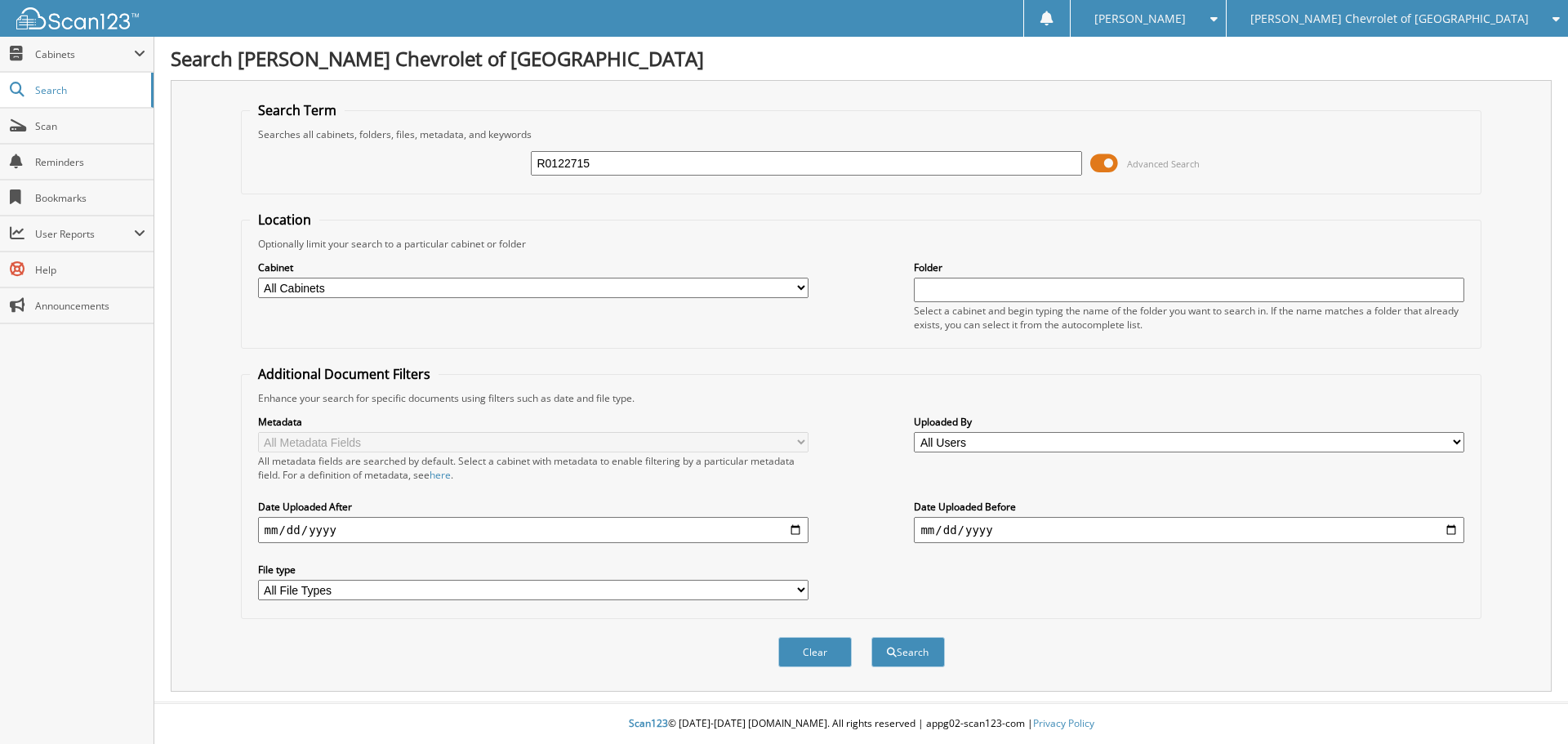
type input "R0122715"
click at [871, 637] on button "Search" at bounding box center [908, 651] width 74 height 30
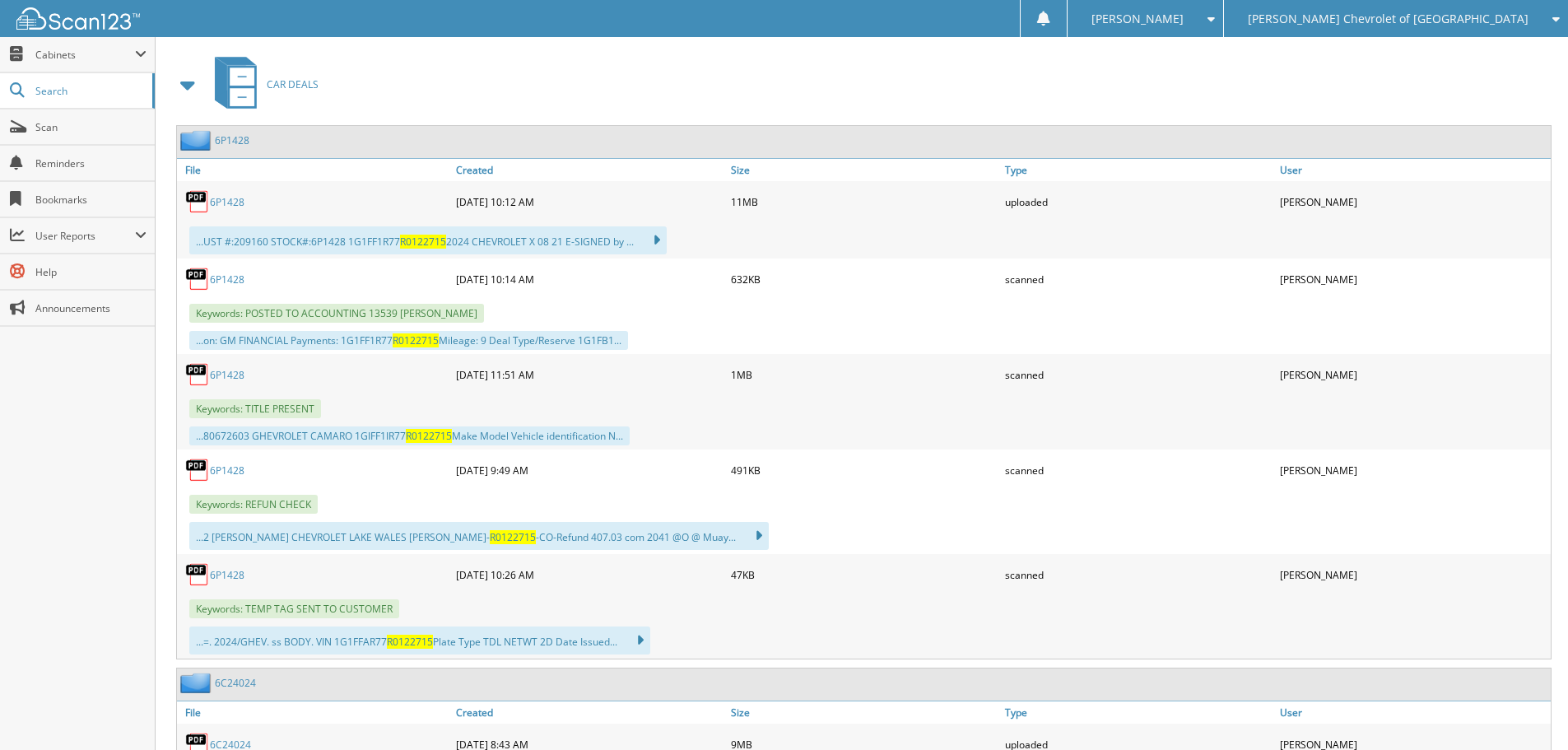
scroll to position [741, 0]
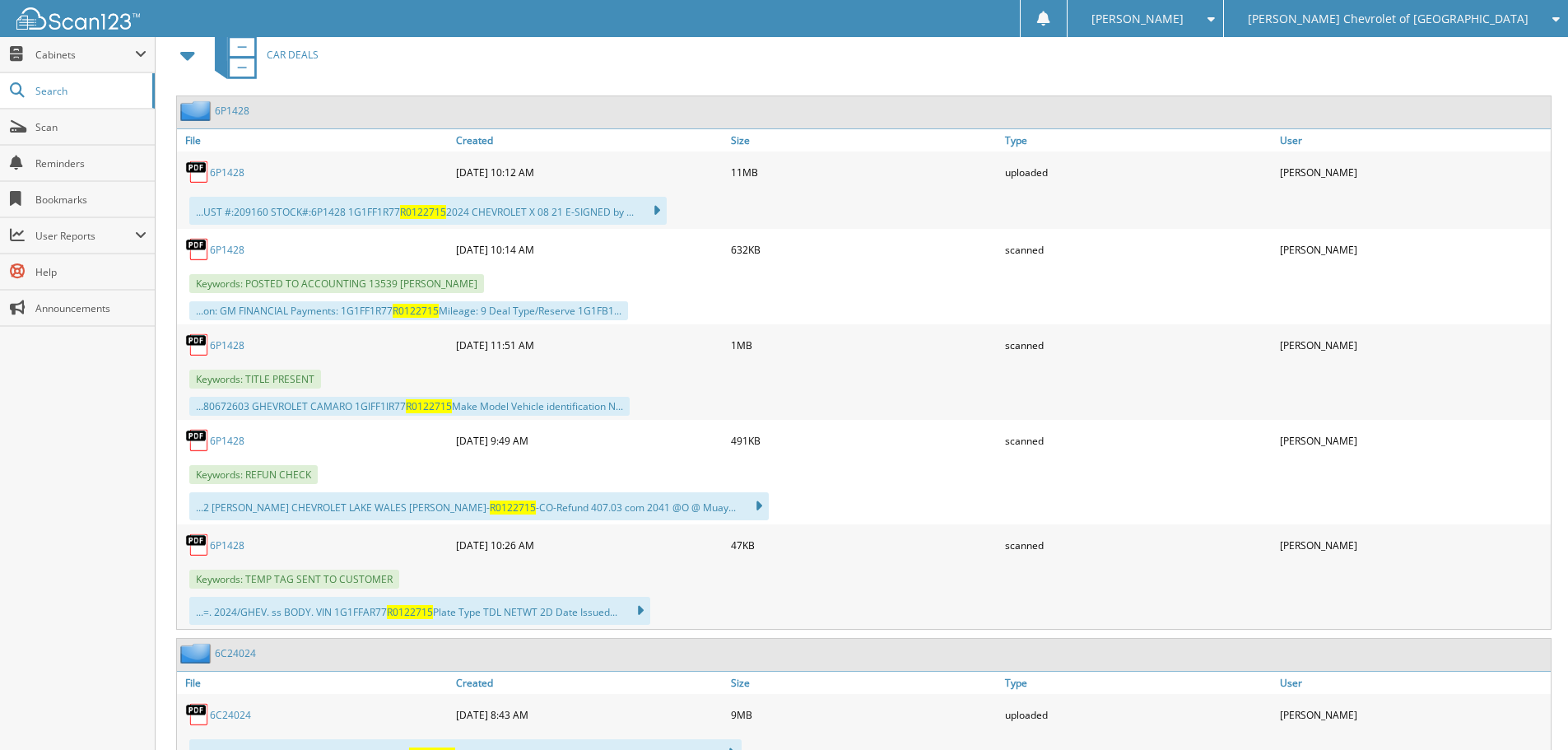
click at [240, 247] on link "6P1428" at bounding box center [227, 249] width 35 height 14
click at [235, 173] on link "6P1428" at bounding box center [227, 172] width 35 height 14
click at [68, 114] on link "Scan" at bounding box center [77, 126] width 154 height 36
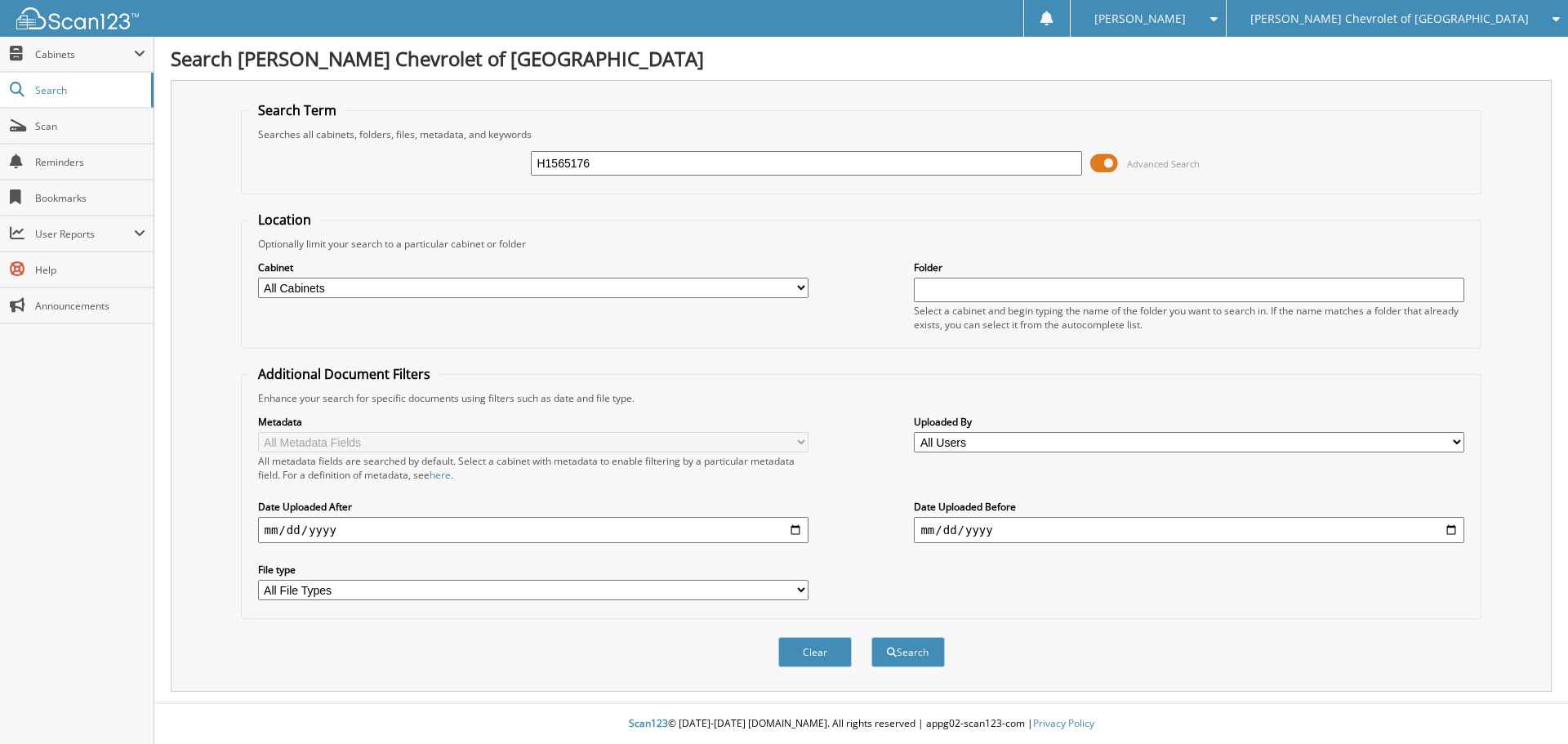
type input "H1565176"
click at [871, 637] on button "Search" at bounding box center [908, 651] width 74 height 30
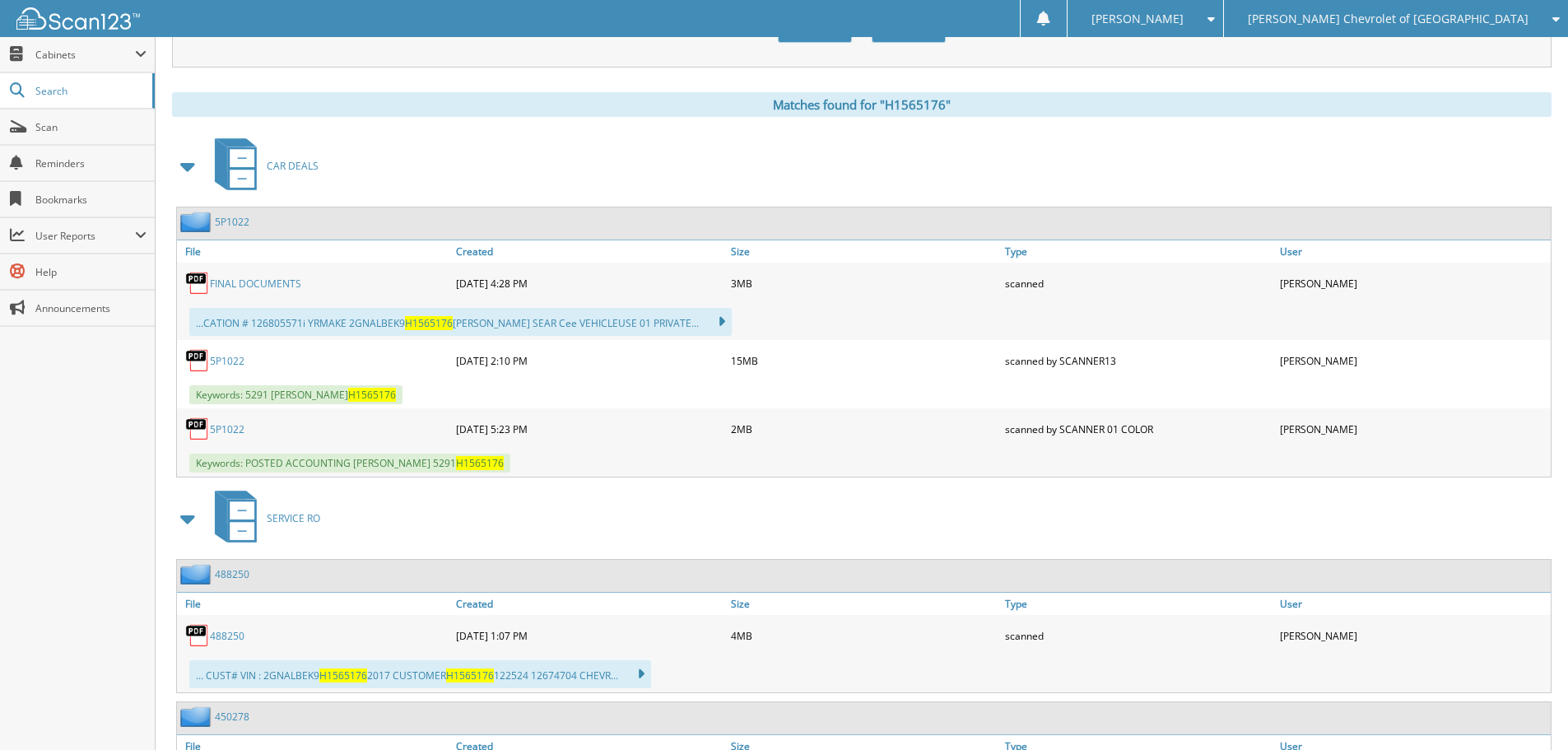
scroll to position [658, 0]
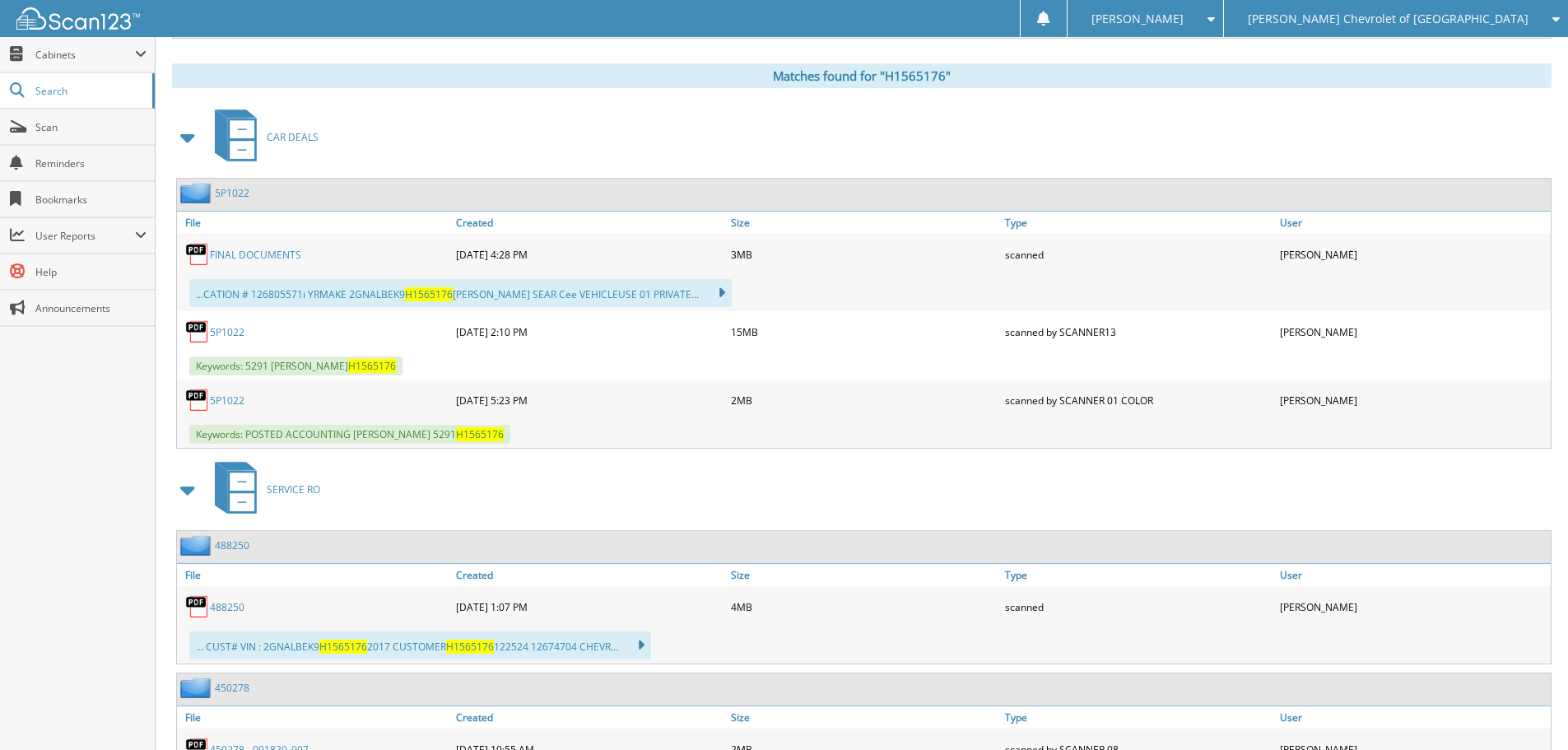
click at [239, 401] on link "5P1022" at bounding box center [227, 400] width 35 height 14
click at [230, 333] on link "5P1022" at bounding box center [227, 331] width 35 height 14
click at [45, 125] on span "Scan" at bounding box center [91, 126] width 111 height 14
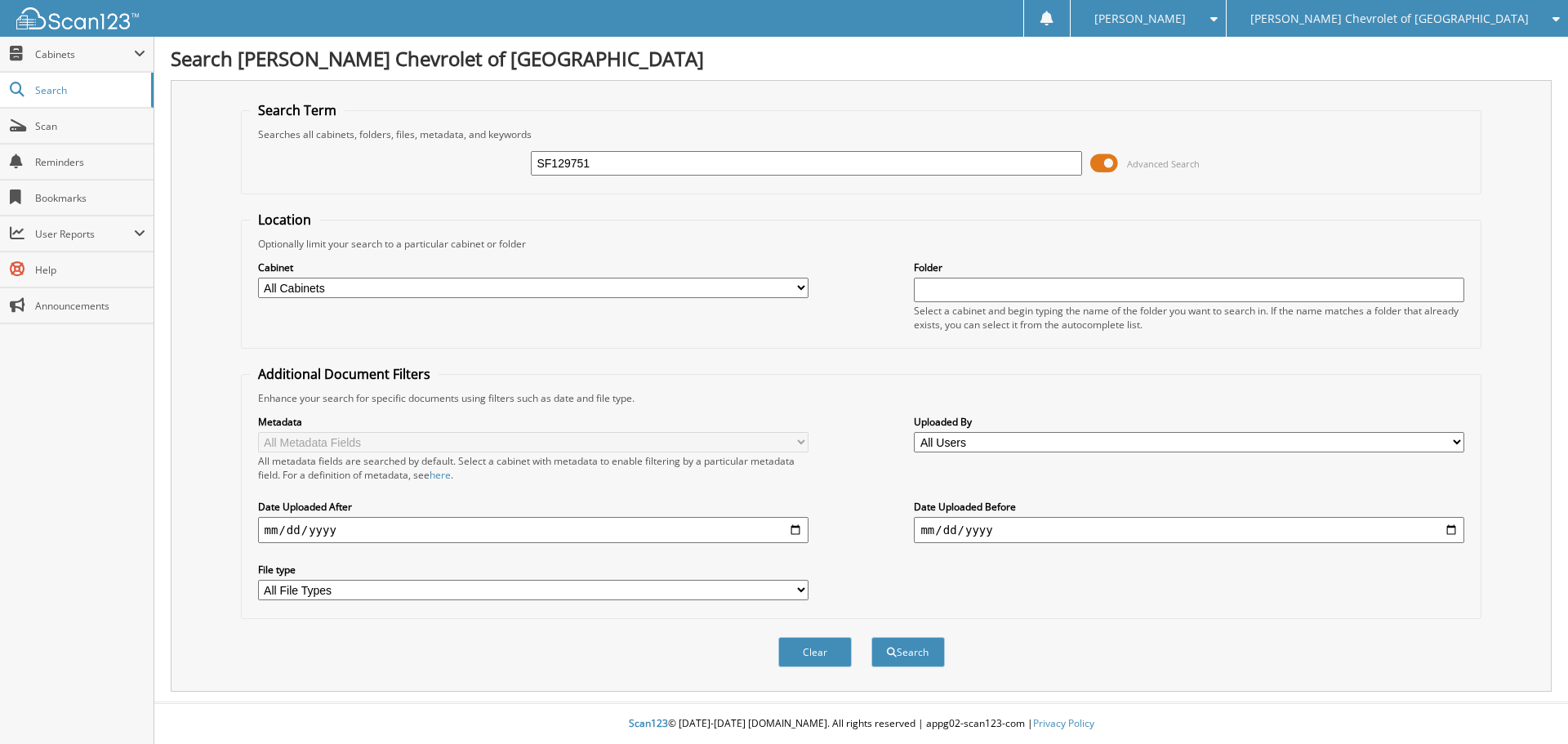
type input "SF129751"
click at [871, 637] on button "Search" at bounding box center [908, 651] width 74 height 30
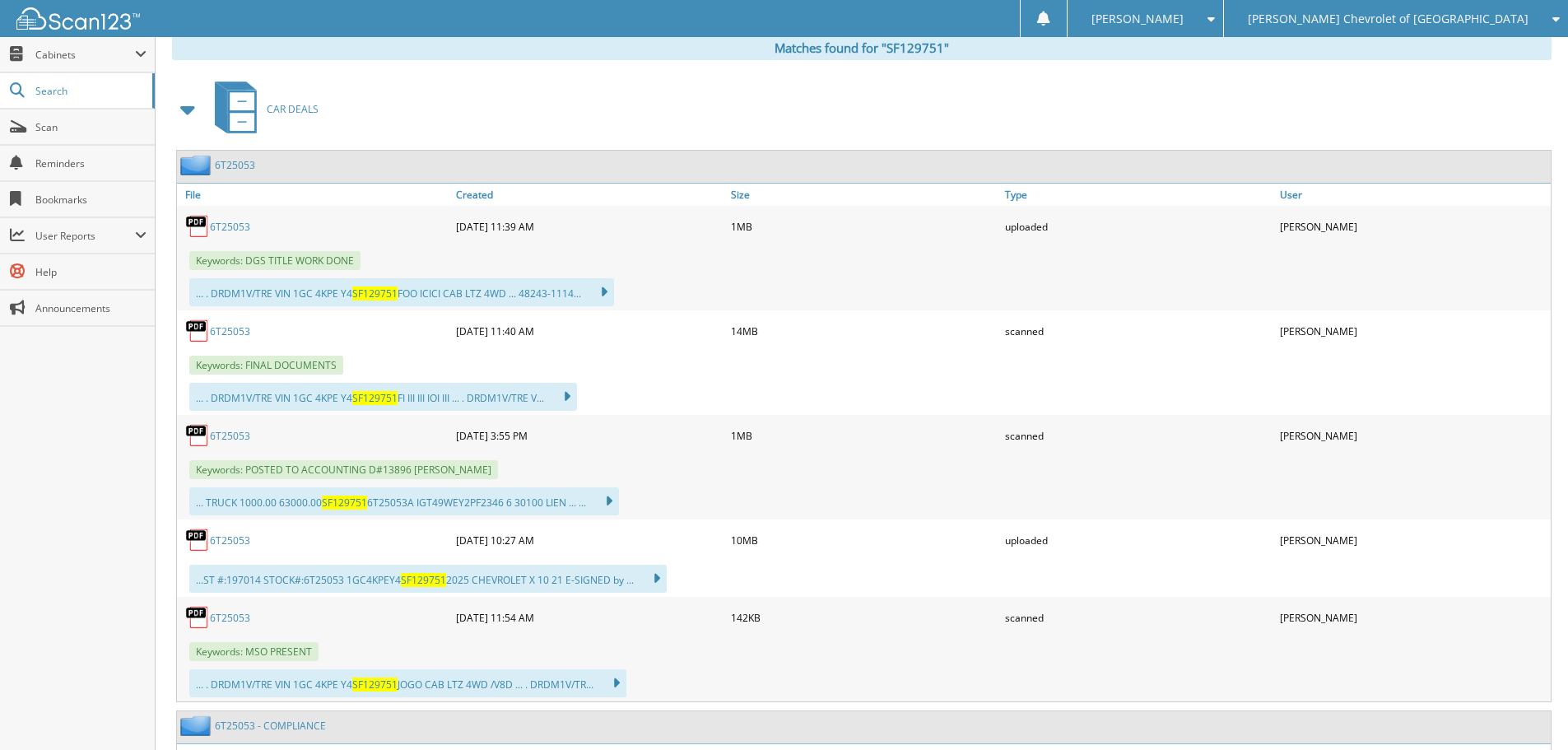
scroll to position [741, 0]
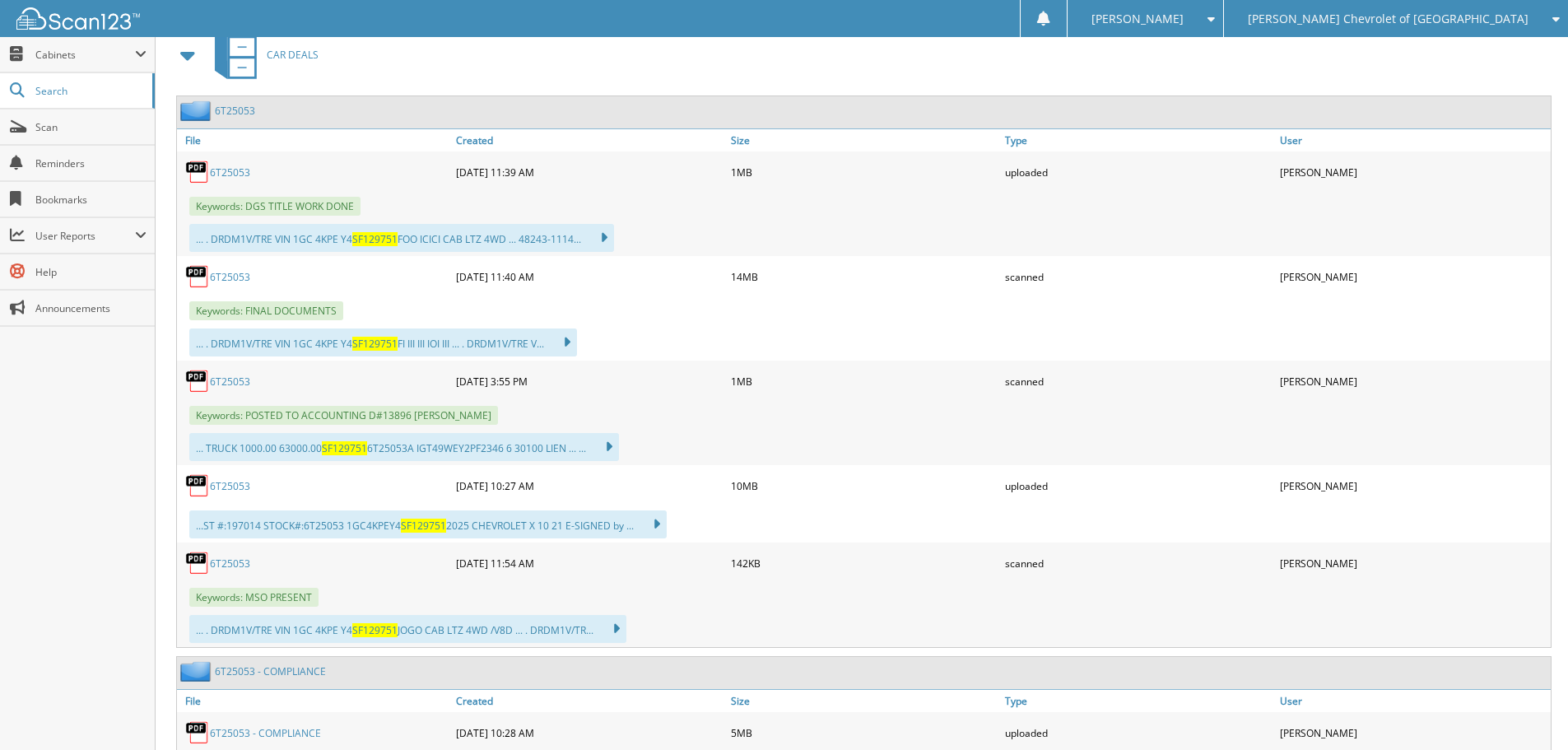
click at [243, 376] on link "6T25053" at bounding box center [230, 381] width 40 height 14
click at [218, 482] on link "6T25053" at bounding box center [230, 486] width 40 height 14
click at [74, 131] on span "Scan" at bounding box center [91, 126] width 111 height 14
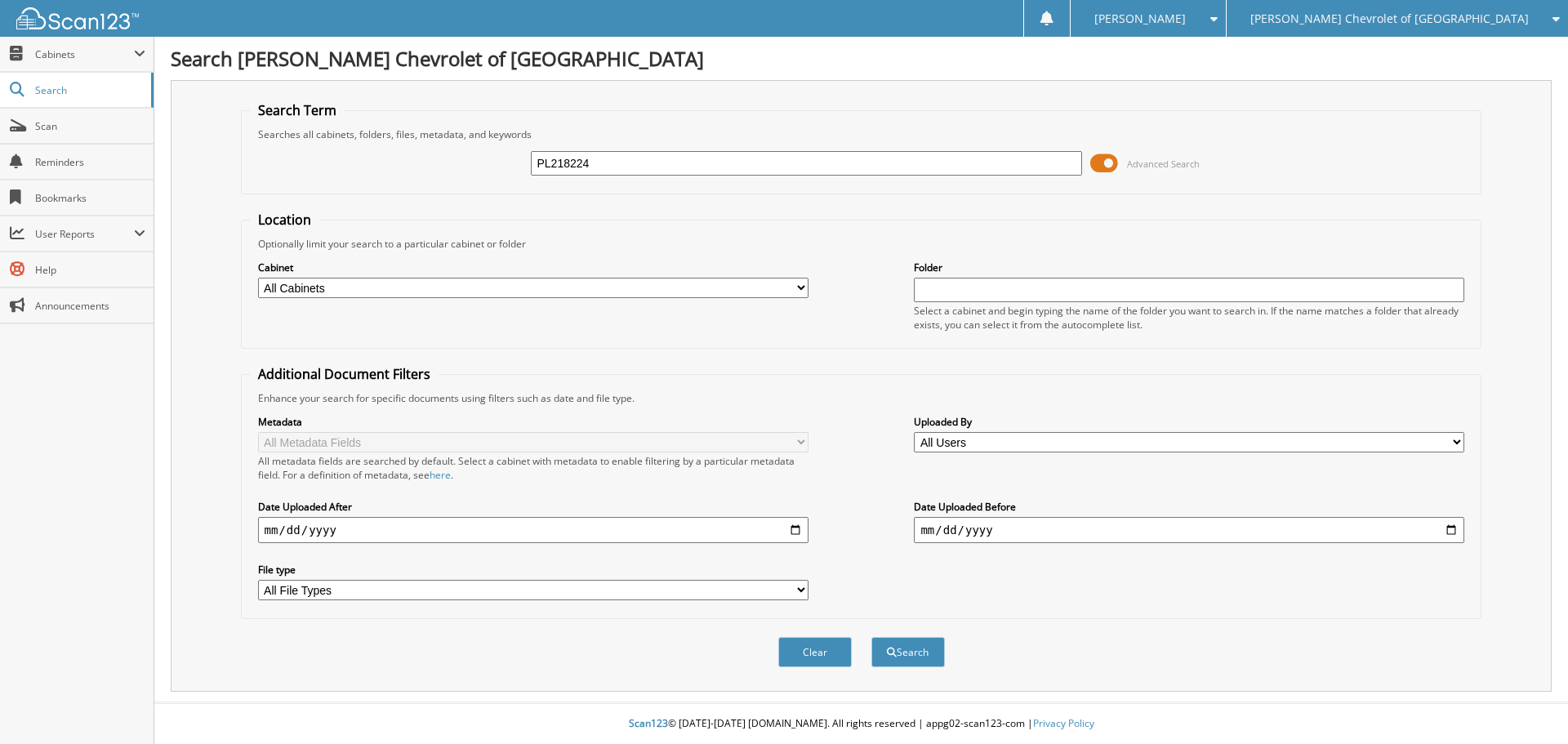
type input "PL218224"
click at [871, 637] on button "Search" at bounding box center [908, 651] width 74 height 30
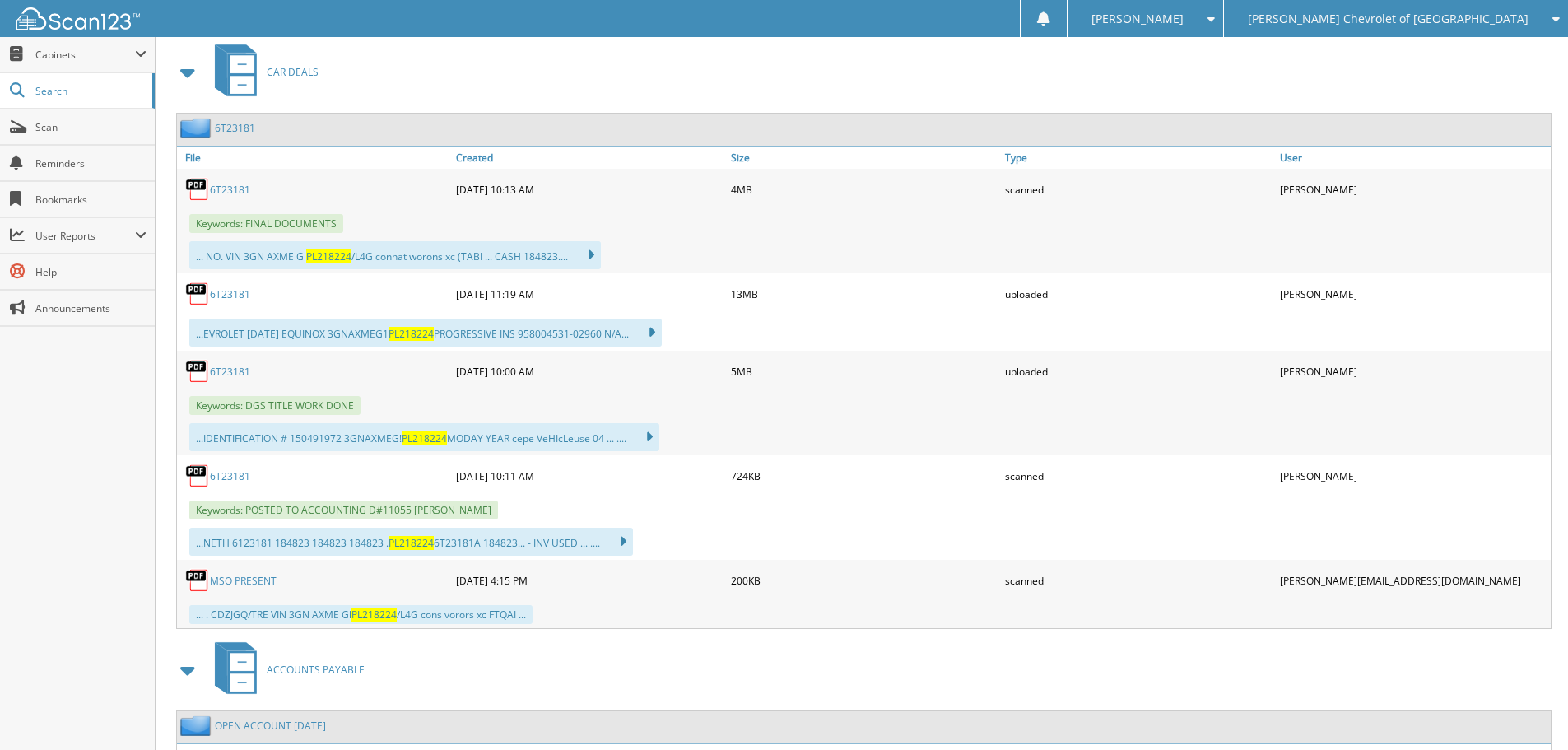
scroll to position [2386, 0]
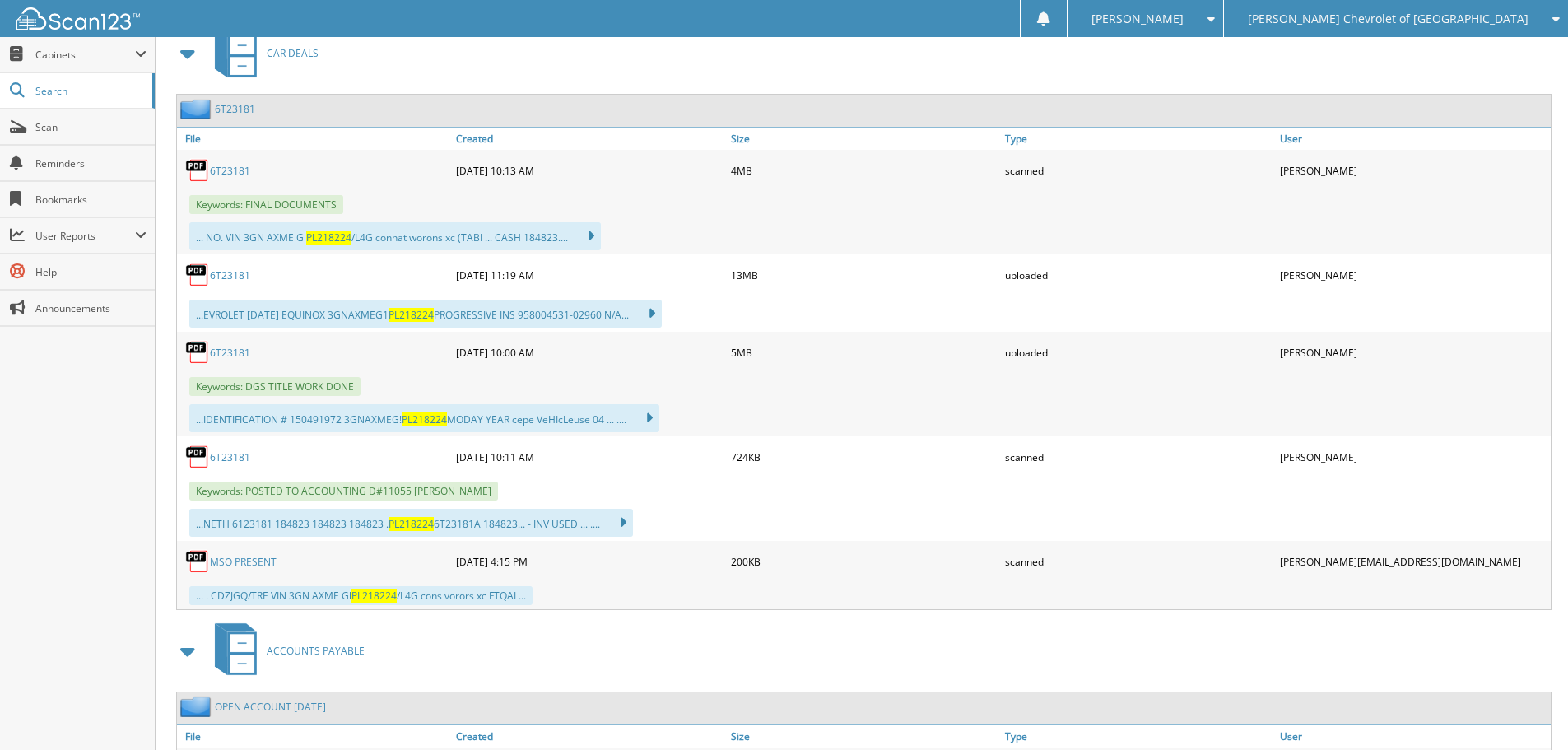
click at [242, 459] on link "6T23181" at bounding box center [230, 457] width 40 height 14
click at [237, 278] on link "6T23181" at bounding box center [230, 275] width 40 height 14
click at [40, 100] on link "Search" at bounding box center [77, 91] width 154 height 36
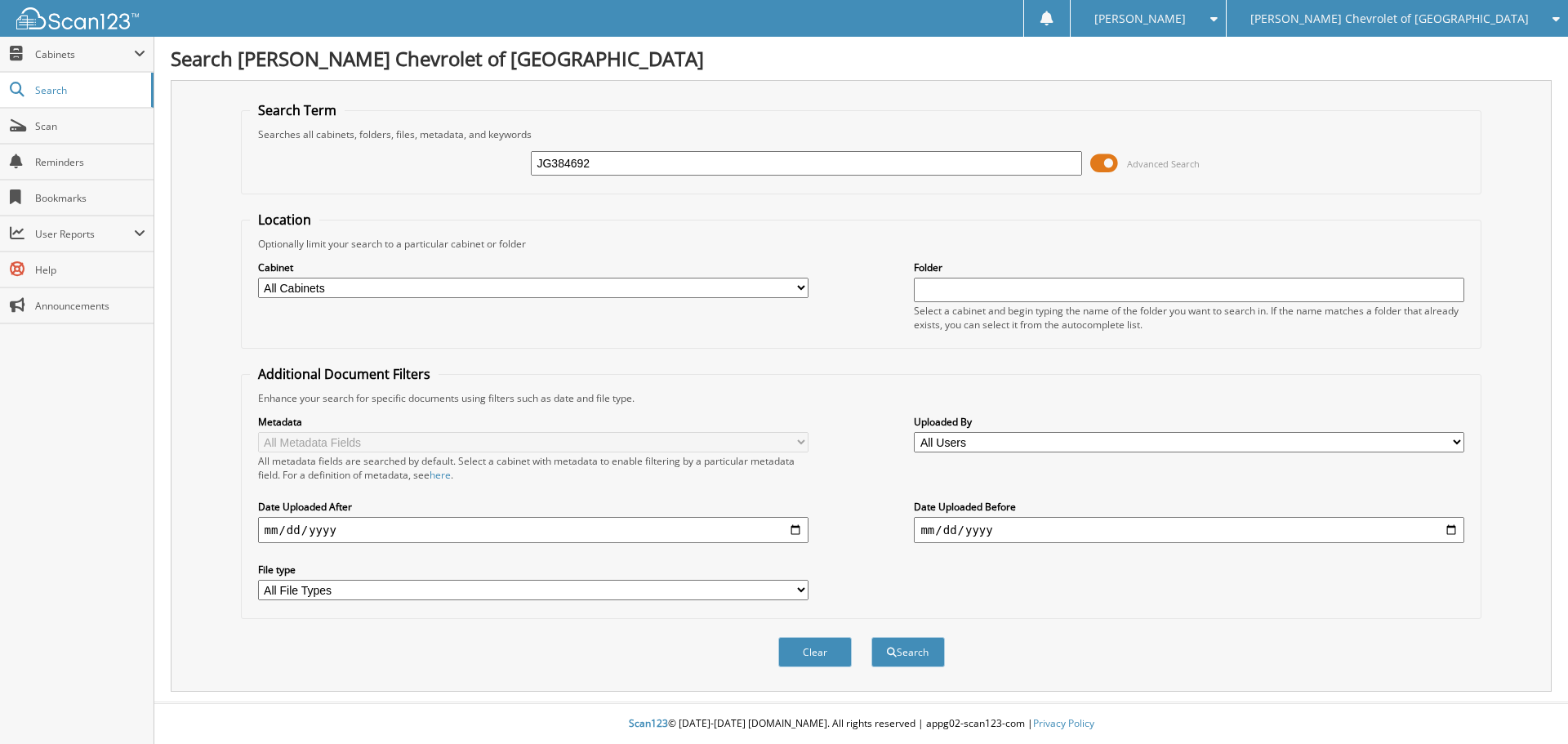
type input "JG384692"
click at [871, 637] on button "Search" at bounding box center [908, 651] width 74 height 30
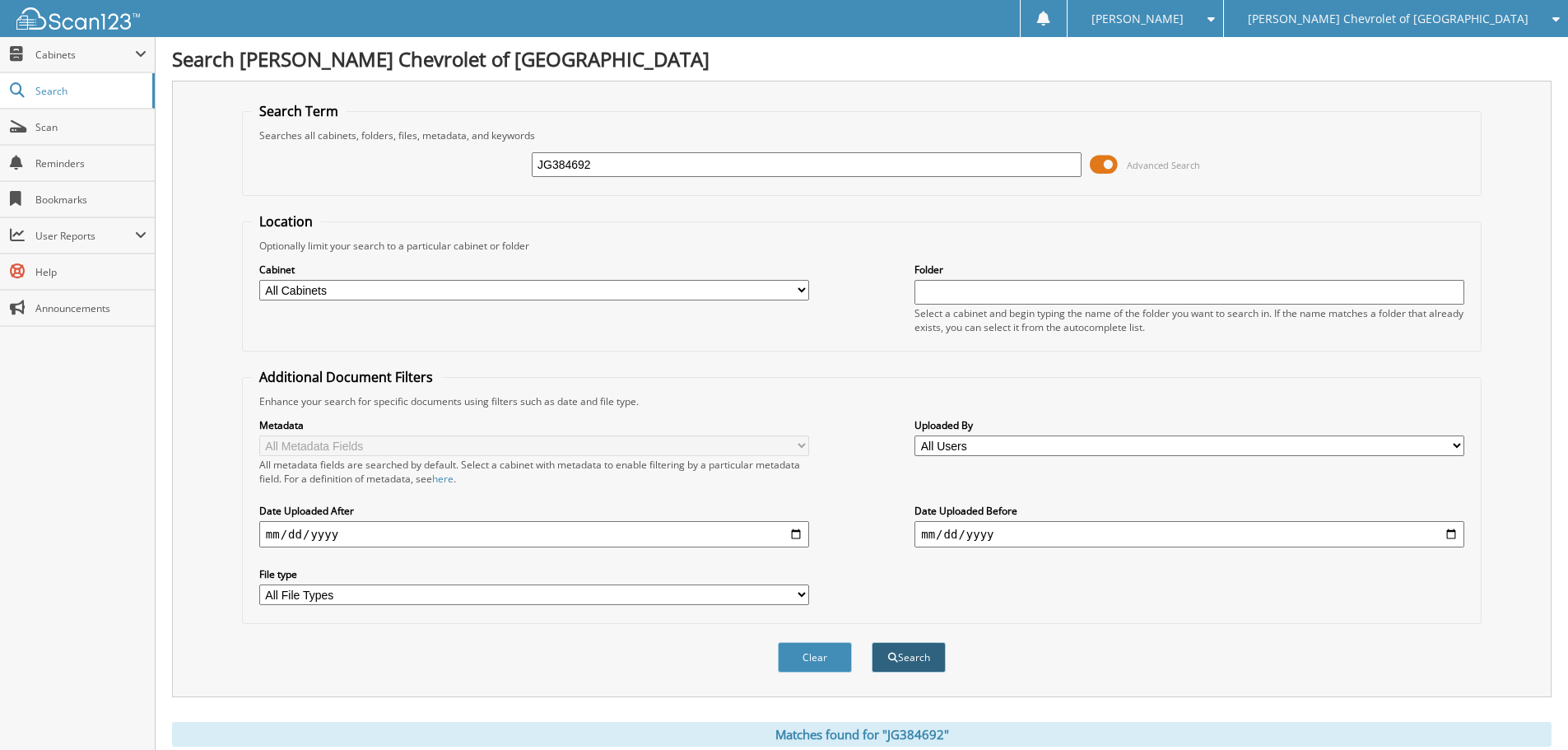
click at [897, 669] on button "Search" at bounding box center [909, 657] width 74 height 31
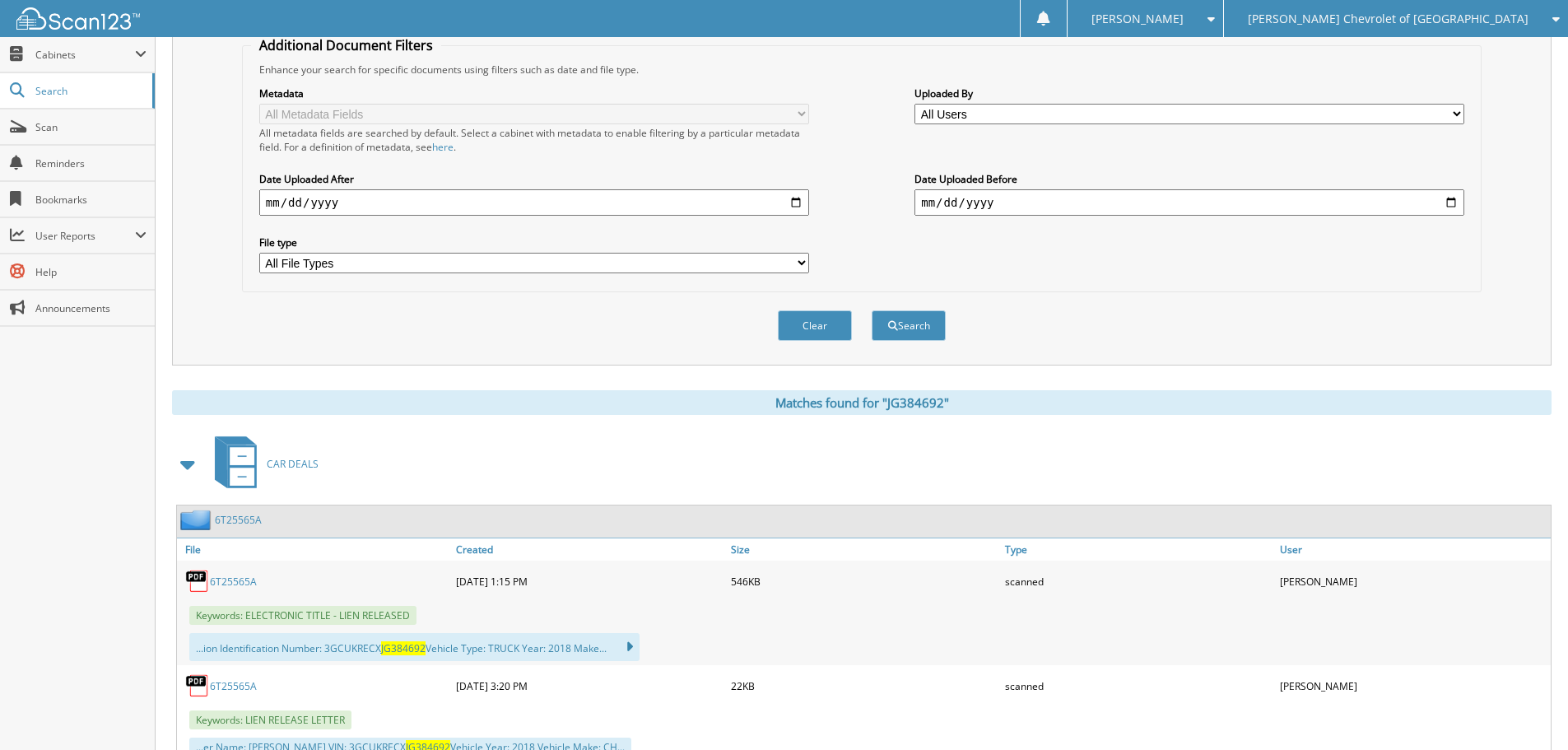
scroll to position [741, 0]
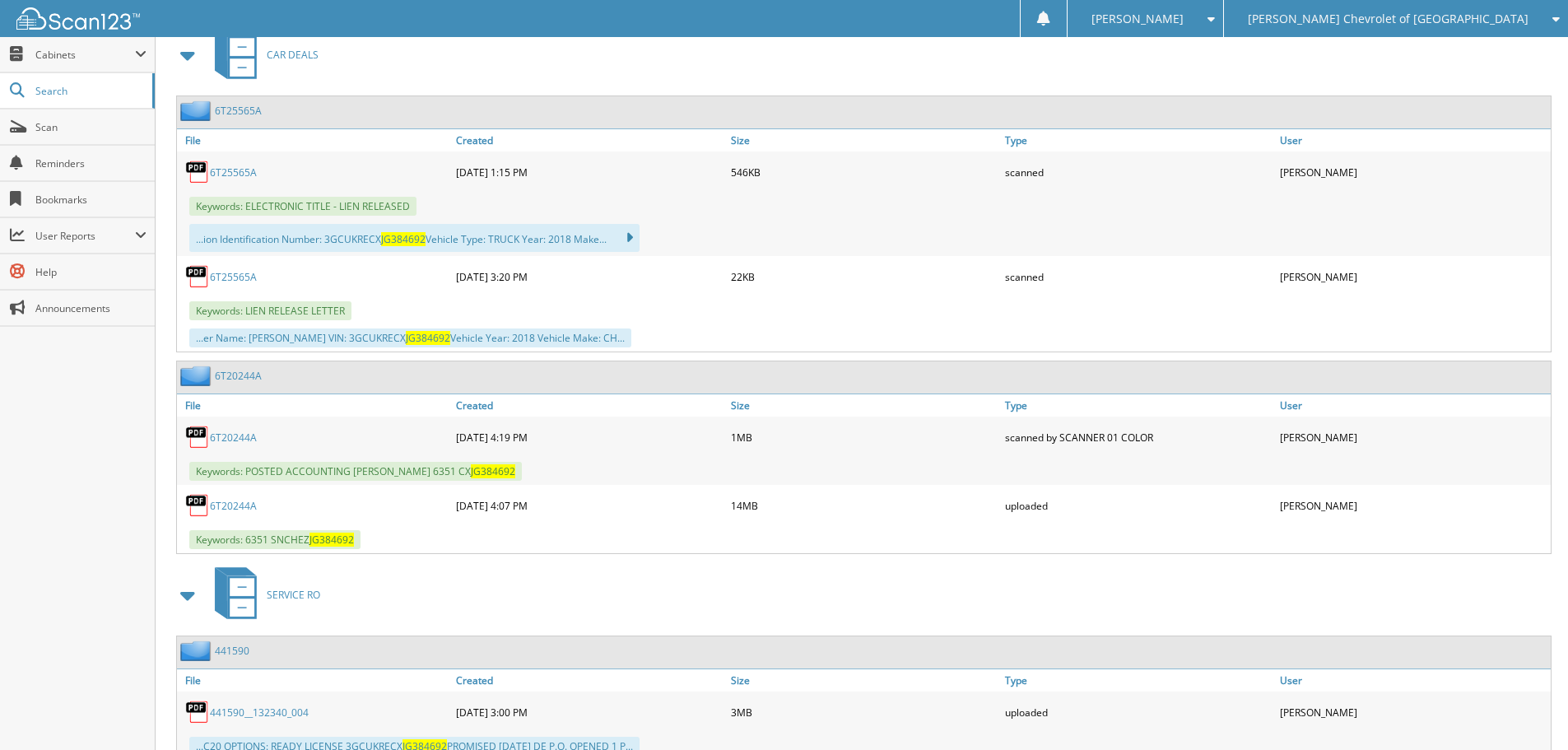
click at [236, 438] on link "6T20244A" at bounding box center [233, 437] width 47 height 14
click at [246, 503] on link "6T20244A" at bounding box center [233, 506] width 47 height 14
click at [80, 135] on link "Scan" at bounding box center [77, 126] width 154 height 36
